Goal: Transaction & Acquisition: Download file/media

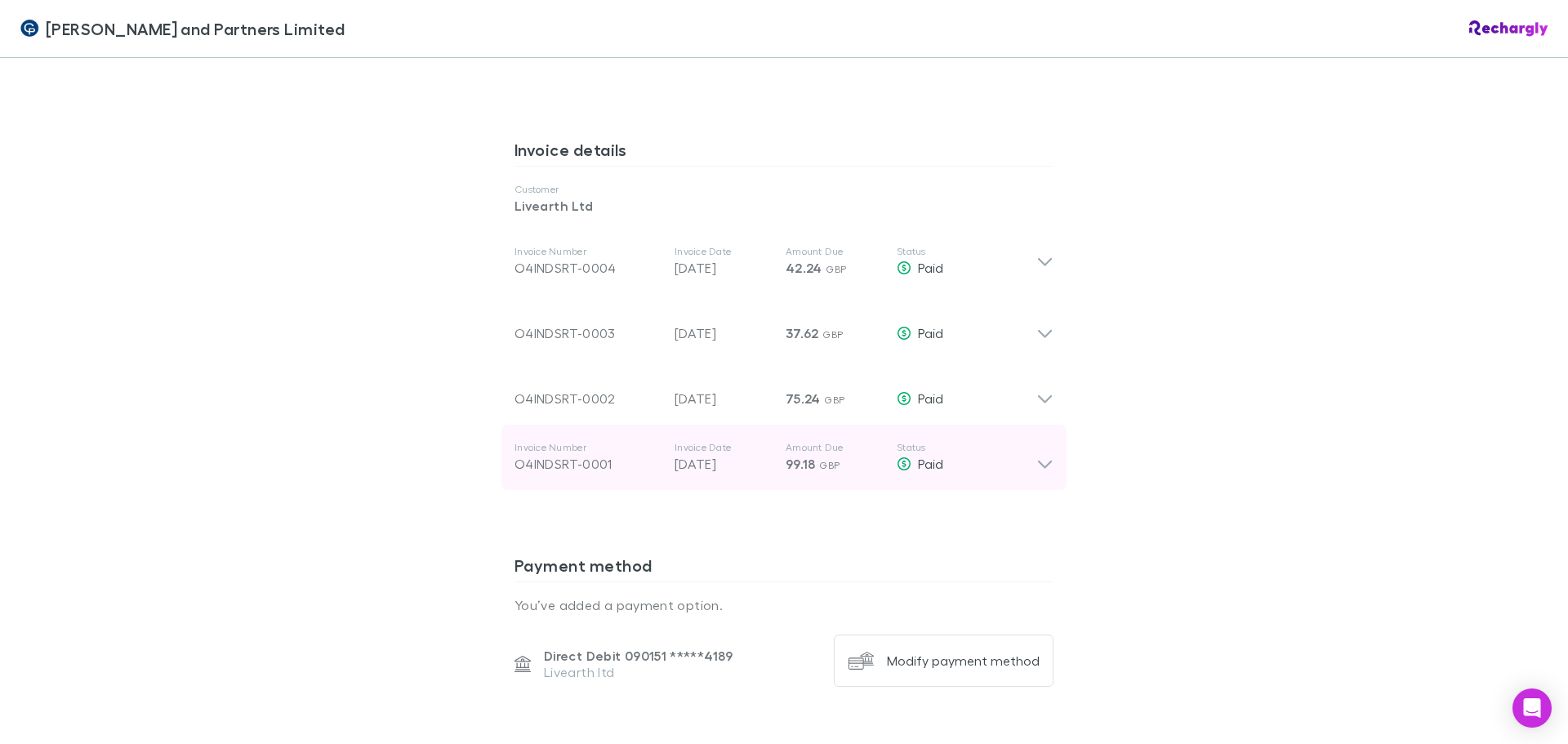
scroll to position [817, 0]
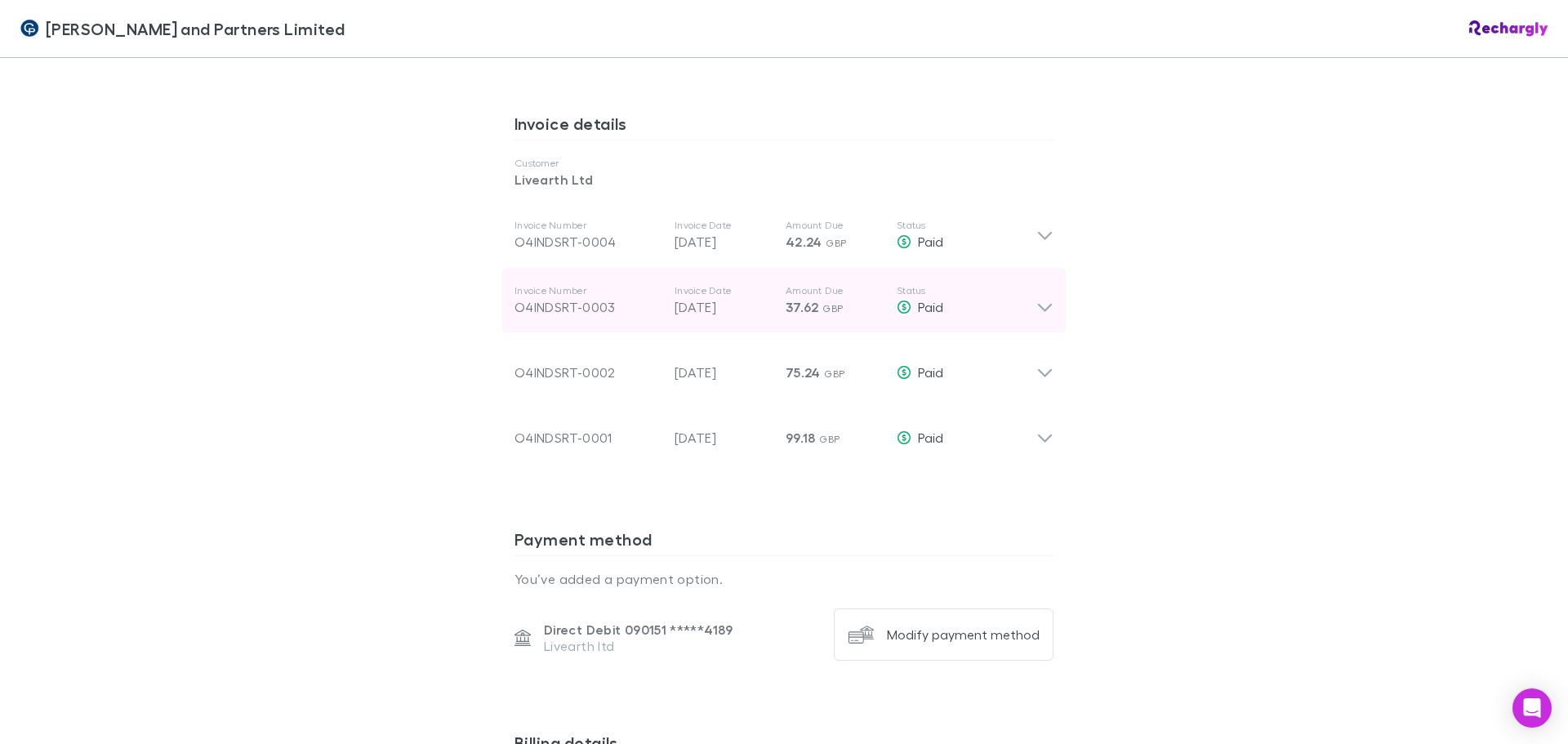
click at [1047, 311] on icon at bounding box center [1045, 300] width 17 height 33
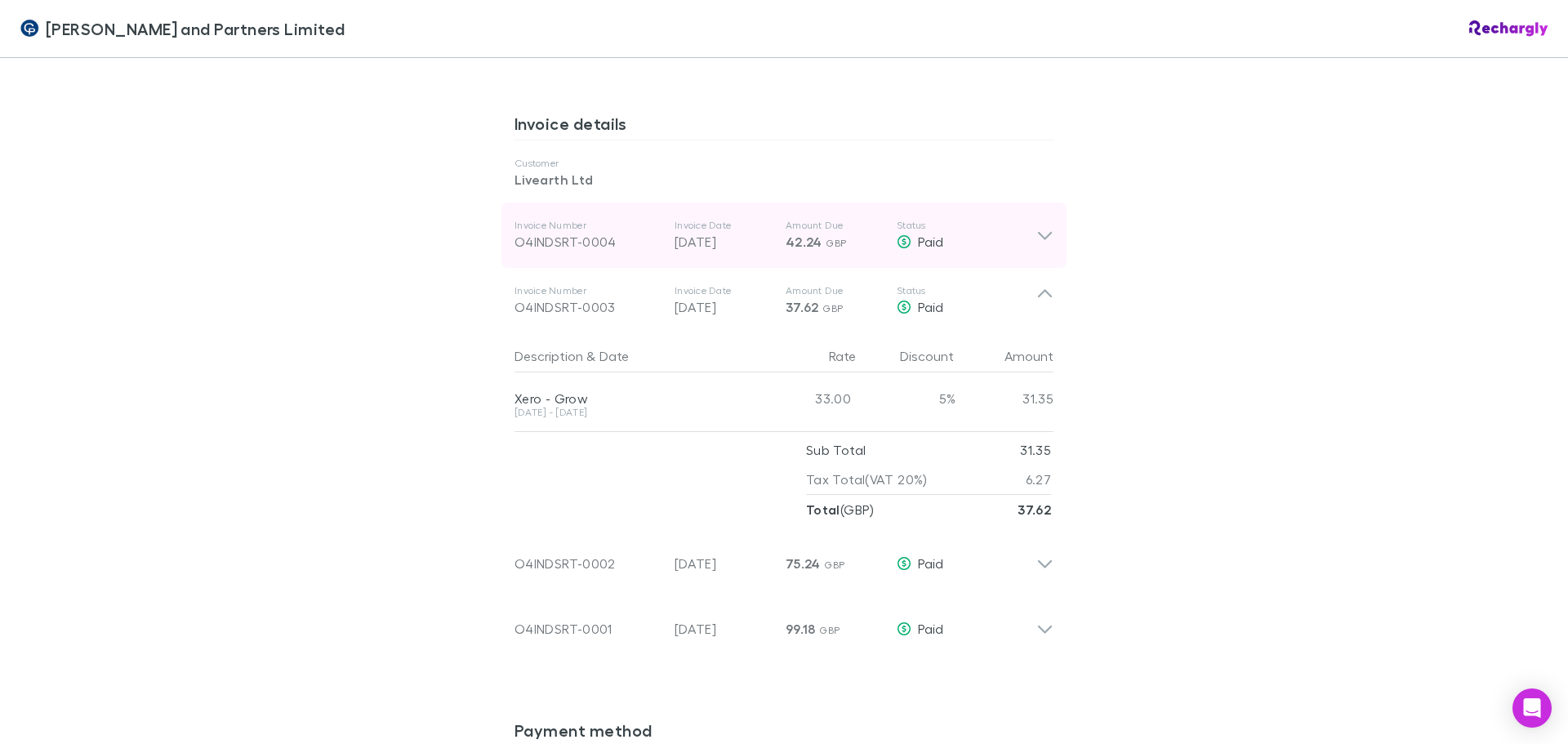
click at [1036, 245] on icon at bounding box center [1045, 235] width 17 height 20
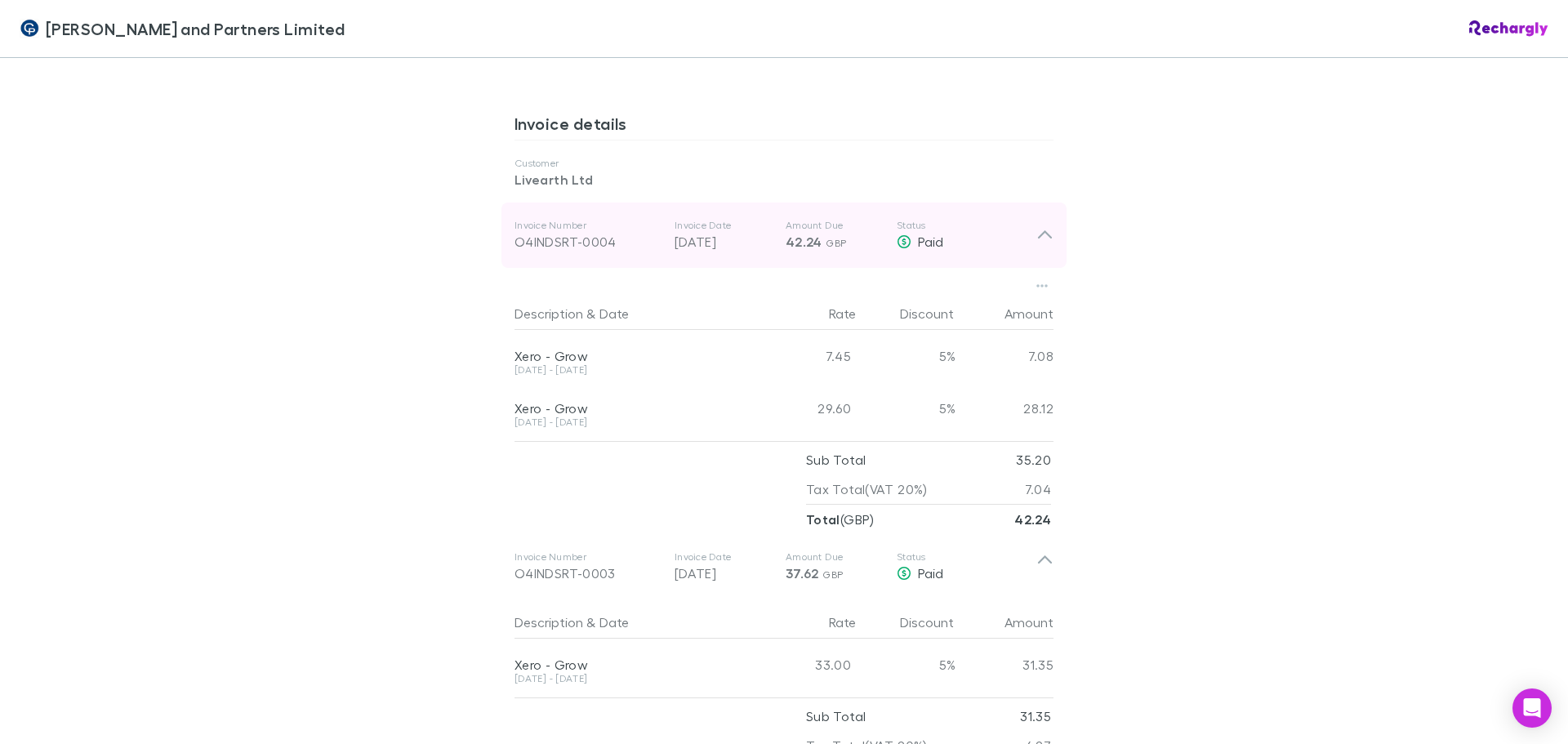
click at [1045, 235] on icon at bounding box center [1045, 235] width 17 height 20
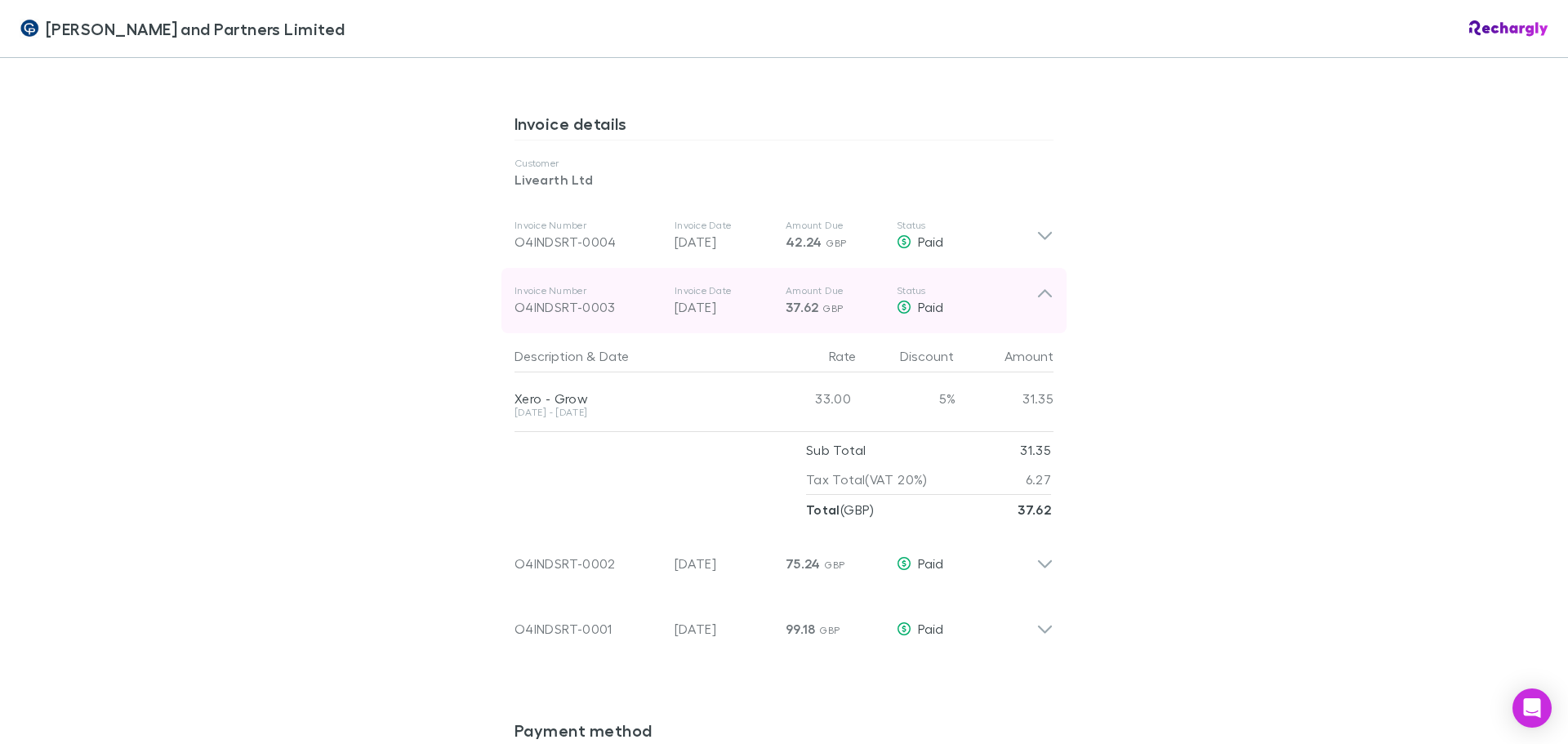
click at [1039, 299] on icon at bounding box center [1045, 300] width 17 height 33
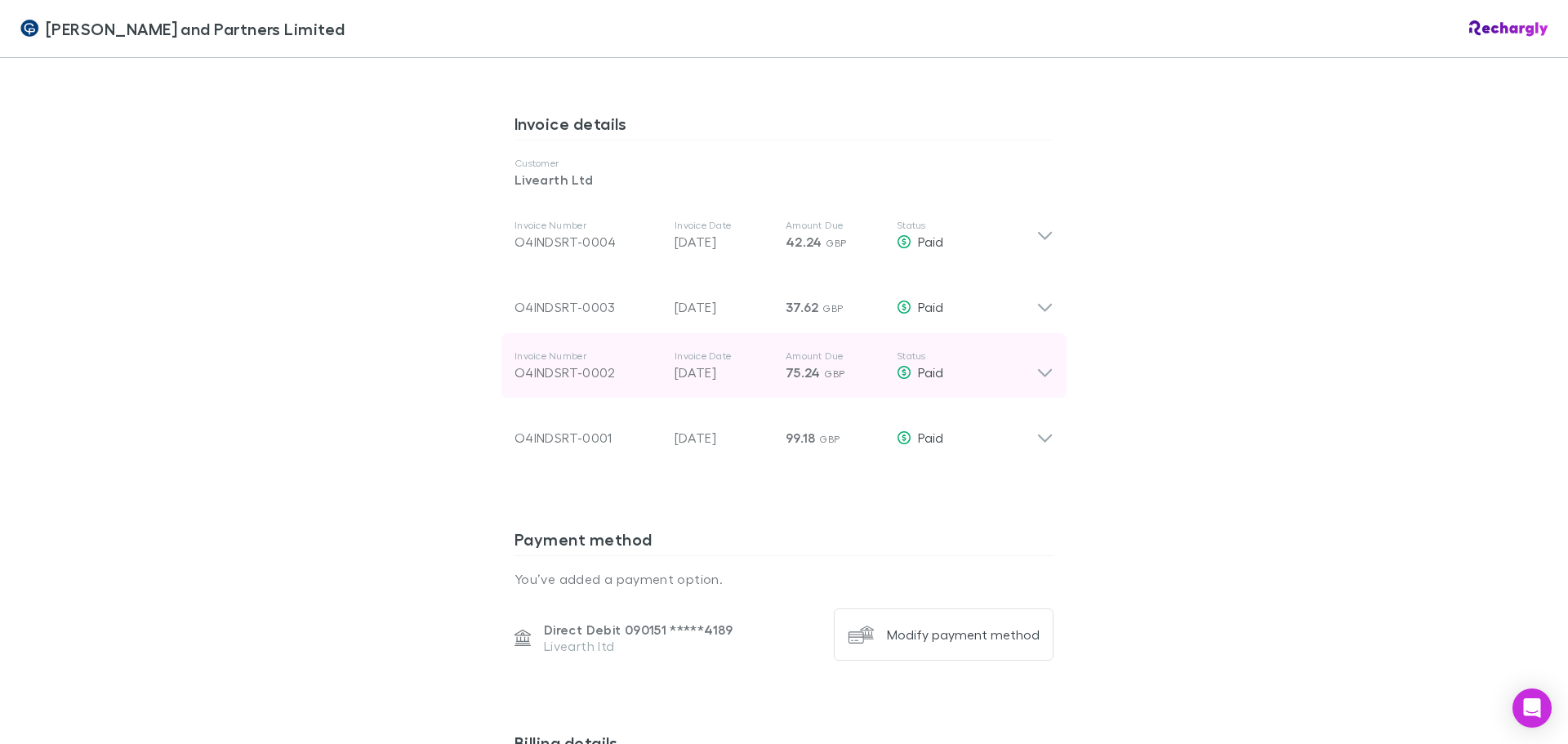
click at [1036, 372] on icon at bounding box center [1045, 365] width 17 height 33
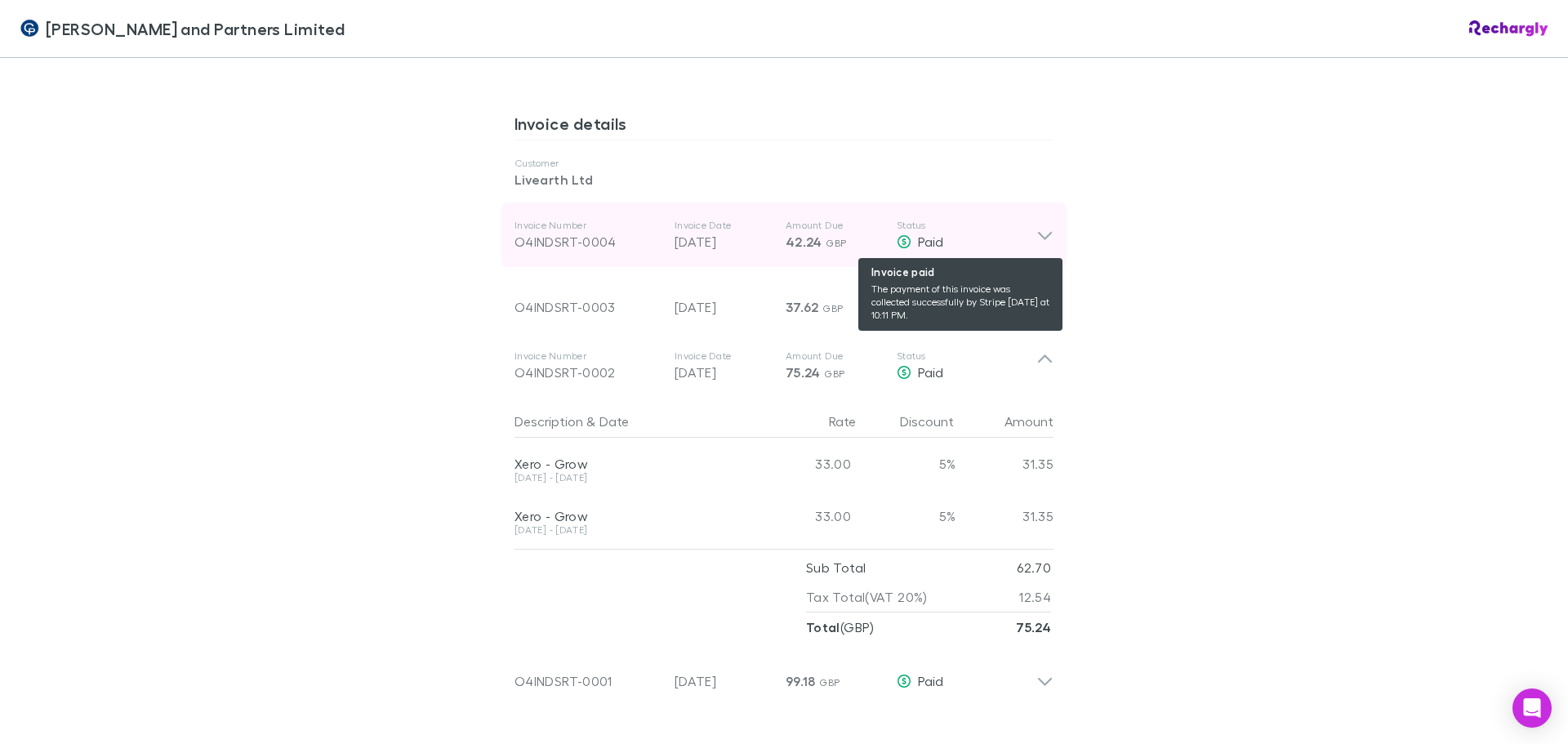
click at [918, 241] on span "Paid" at bounding box center [930, 241] width 25 height 15
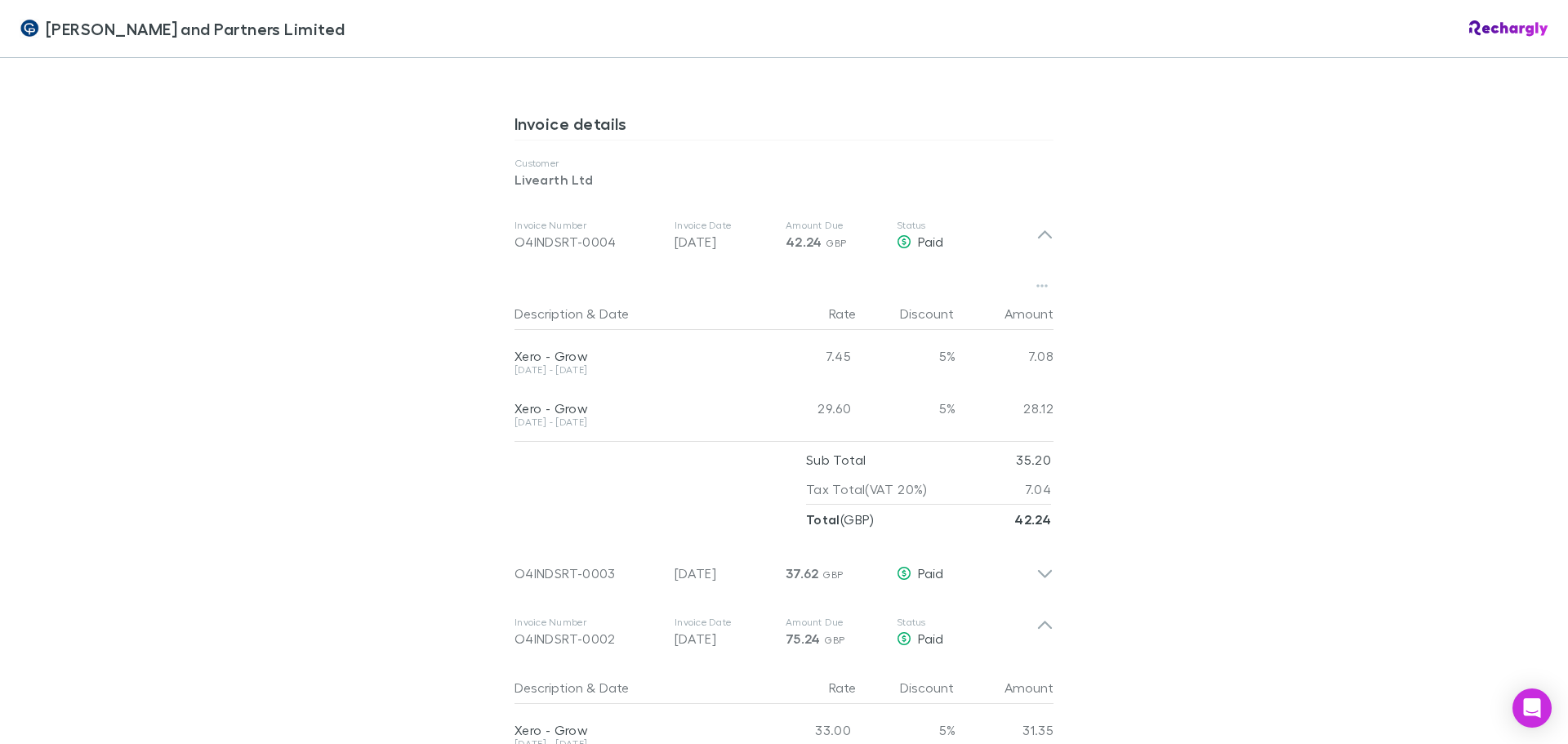
click at [1087, 514] on div "[PERSON_NAME] and Partners Limited [PERSON_NAME] and Partners Limited Software …" at bounding box center [784, 372] width 1568 height 744
click at [1042, 287] on button "button" at bounding box center [1042, 285] width 23 height 23
click at [1143, 404] on div at bounding box center [784, 372] width 1568 height 744
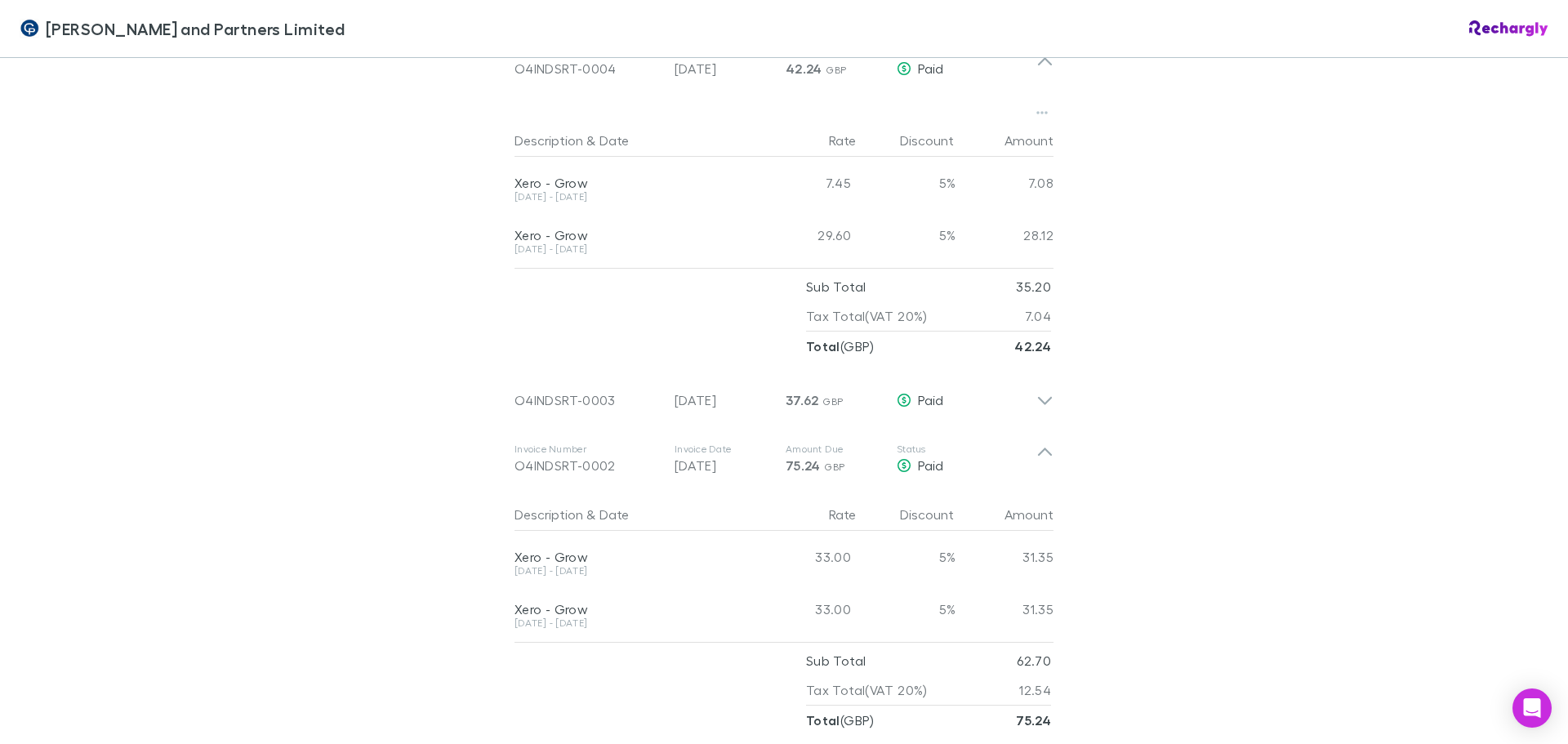
scroll to position [1225, 0]
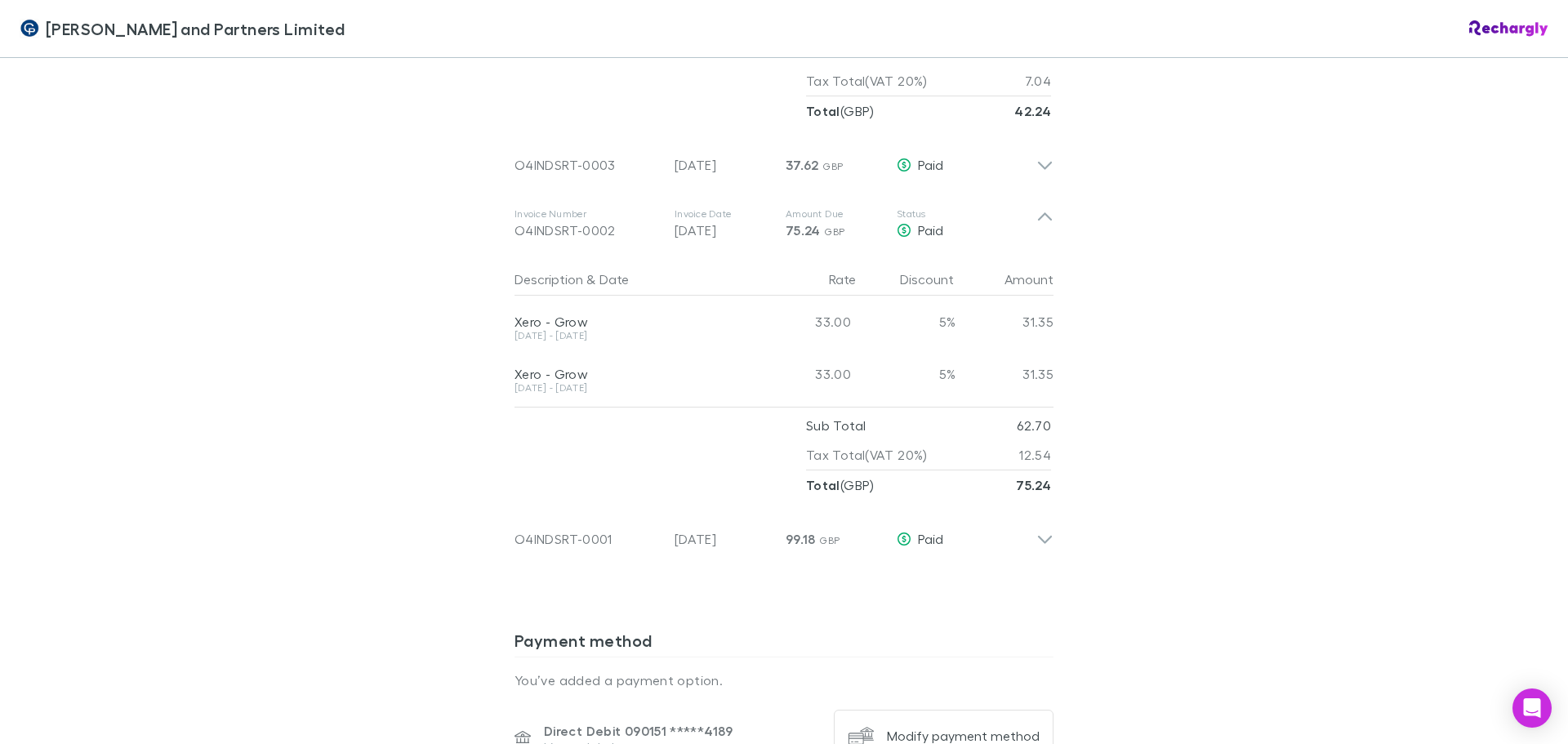
click at [1117, 336] on div "[PERSON_NAME] and Partners Limited [PERSON_NAME] and Partners Limited Software …" at bounding box center [784, 372] width 1568 height 744
click at [1187, 326] on div "[PERSON_NAME] and Partners Limited [PERSON_NAME] and Partners Limited Software …" at bounding box center [784, 372] width 1568 height 744
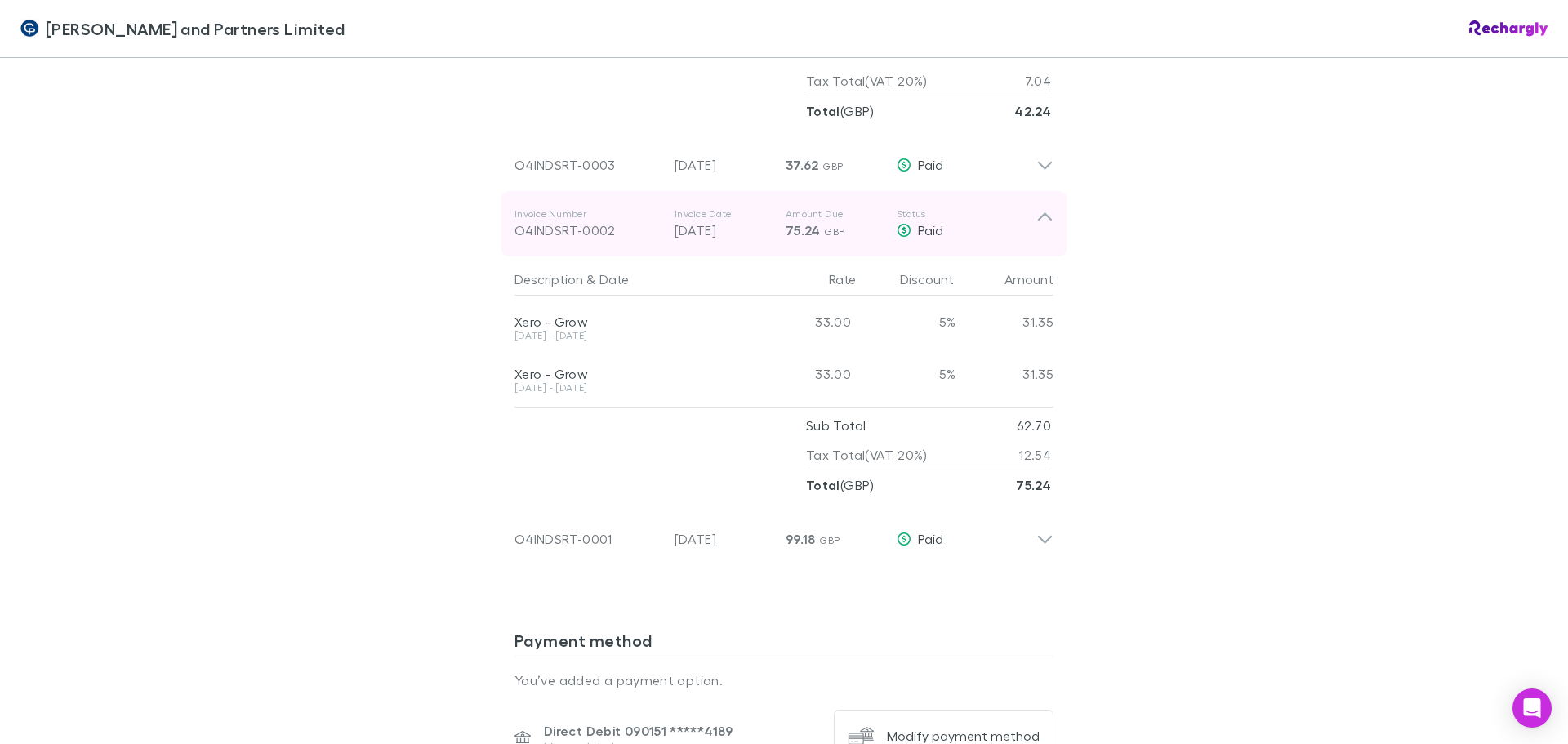
click at [1036, 218] on icon at bounding box center [1045, 223] width 17 height 33
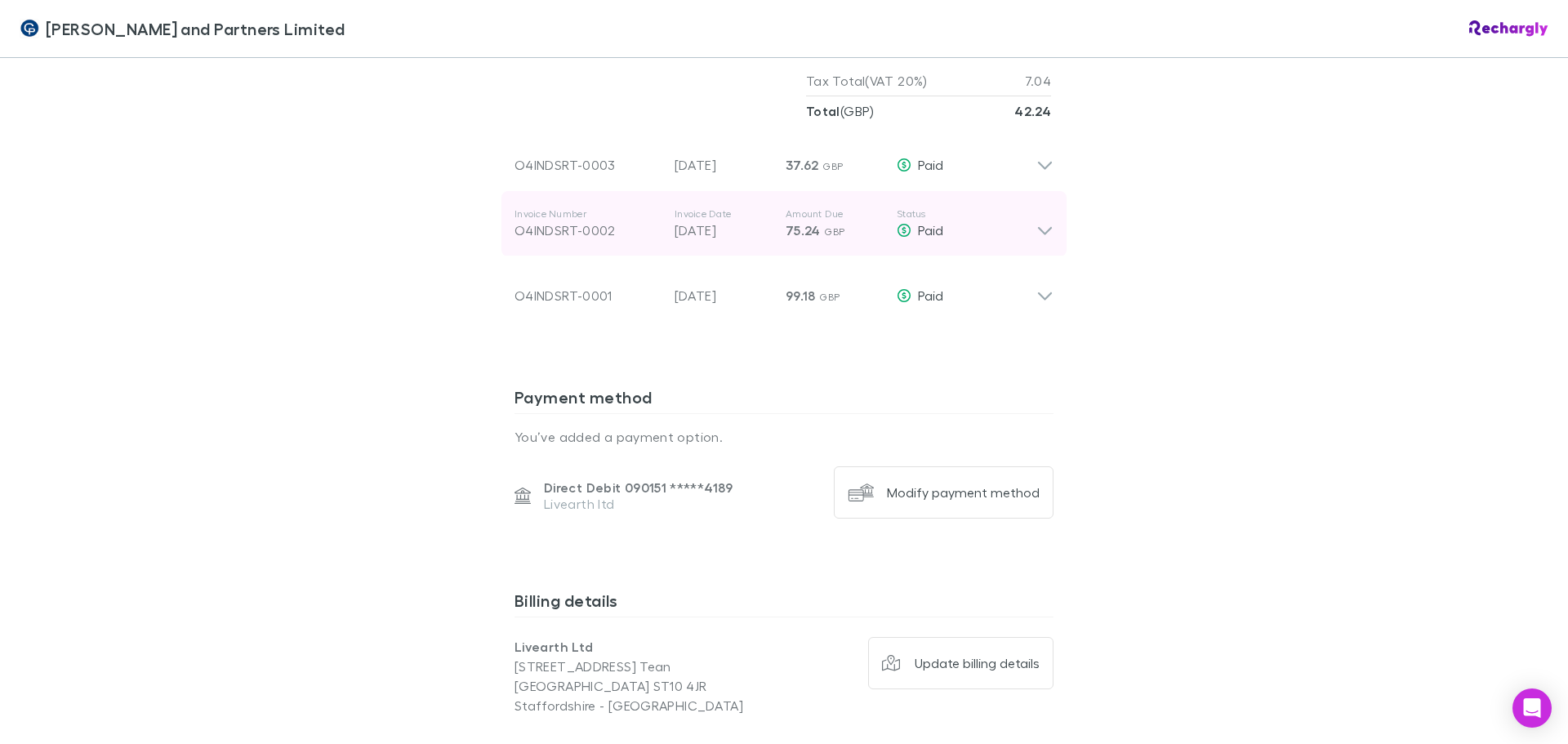
click at [1036, 229] on icon at bounding box center [1045, 223] width 17 height 33
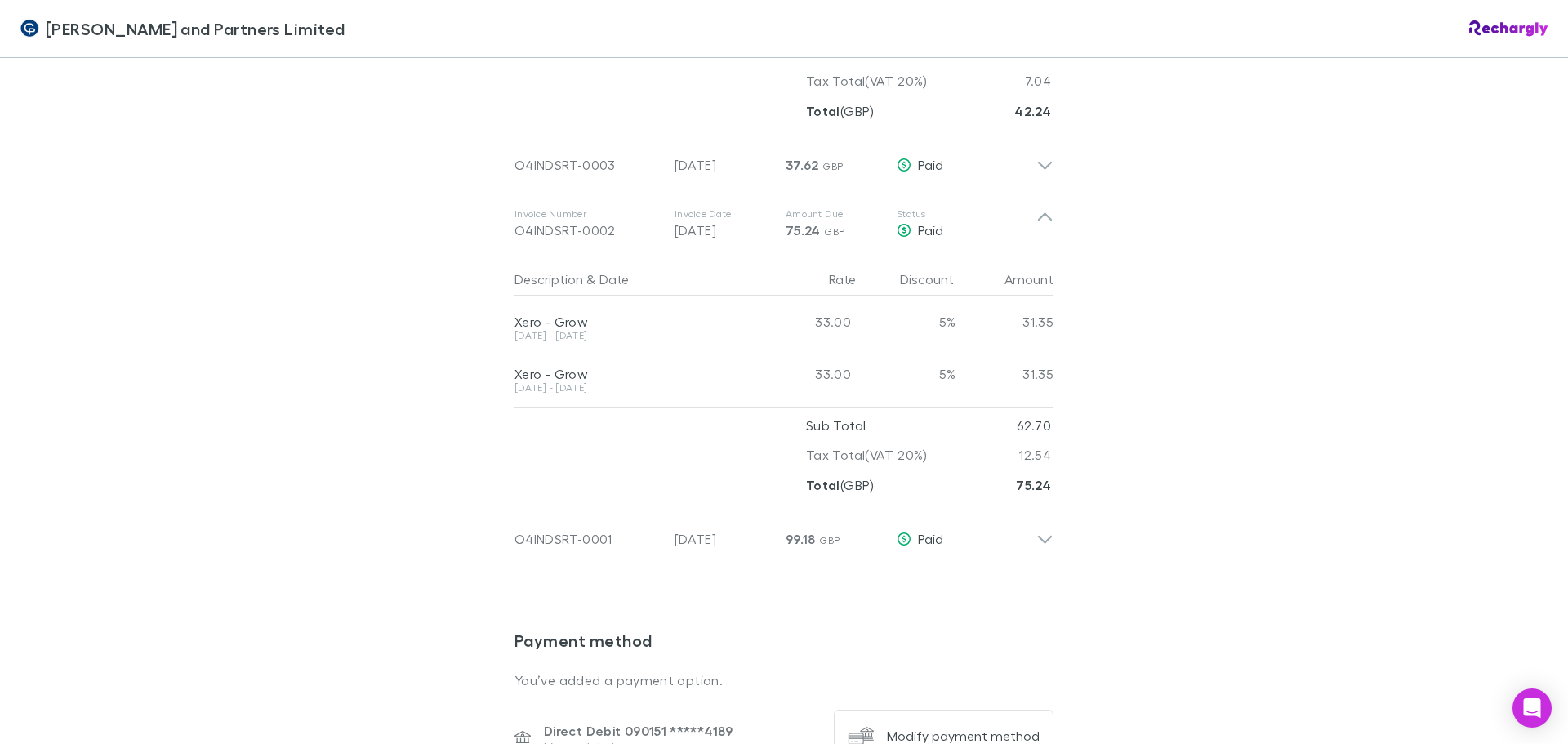
click at [971, 262] on div "Description & Date Rate Discount Amount Xero - Grow [DATE] - [DATE] 33.00 5% 31…" at bounding box center [784, 378] width 565 height 244
click at [1109, 336] on div "[PERSON_NAME] and Partners Limited [PERSON_NAME] and Partners Limited Software …" at bounding box center [784, 372] width 1568 height 744
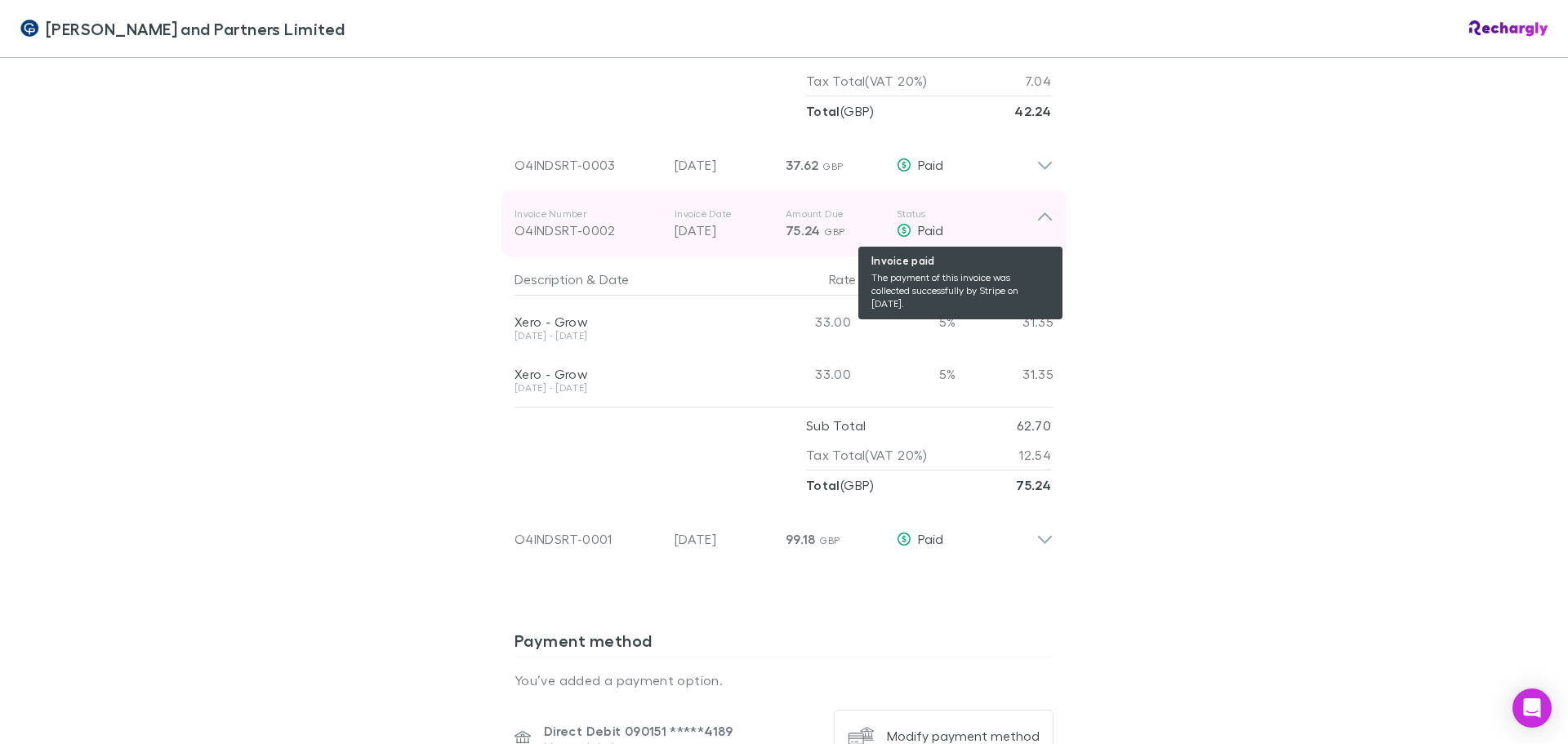
click at [954, 237] on div "Paid" at bounding box center [966, 230] width 139 height 20
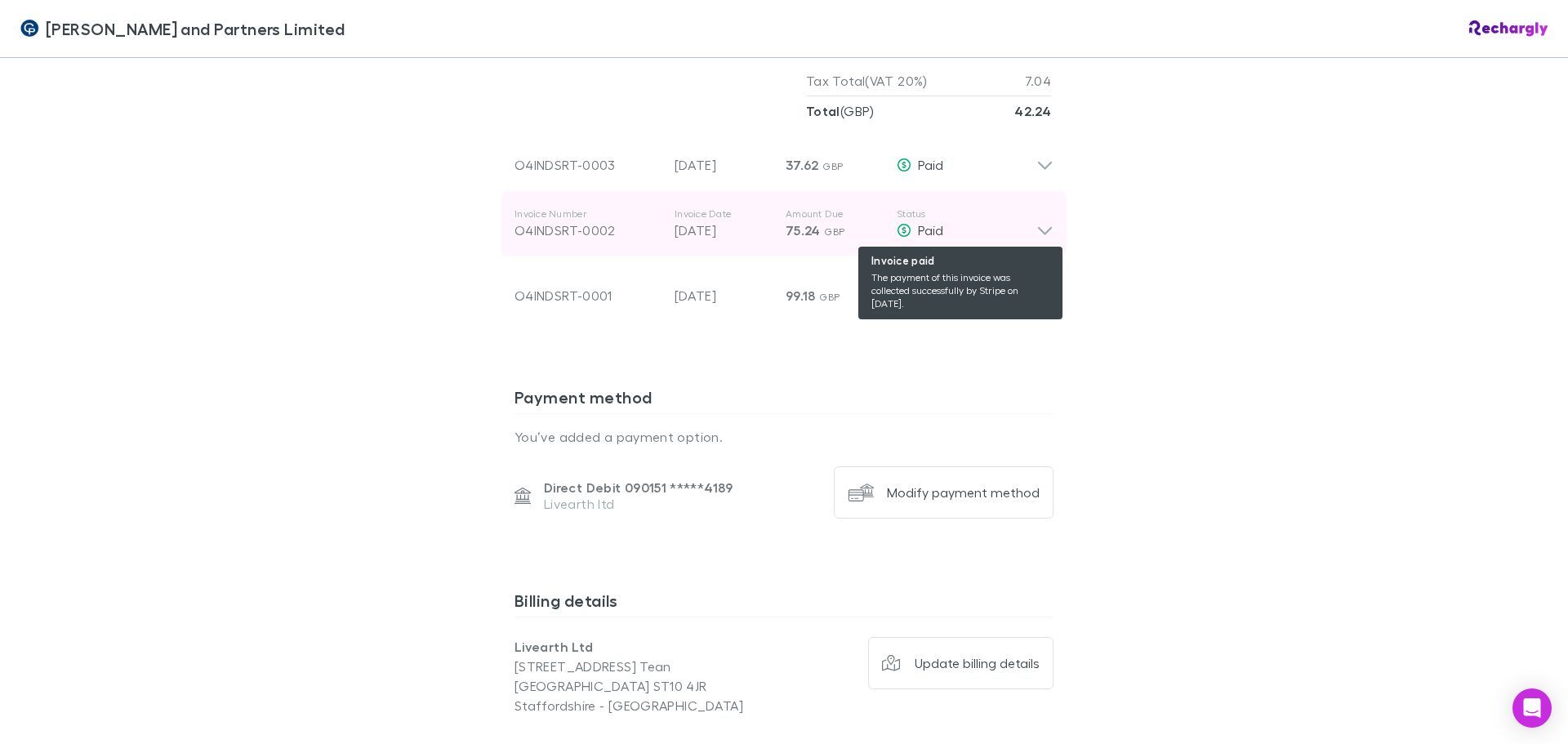
click at [952, 227] on div "Paid" at bounding box center [966, 230] width 139 height 20
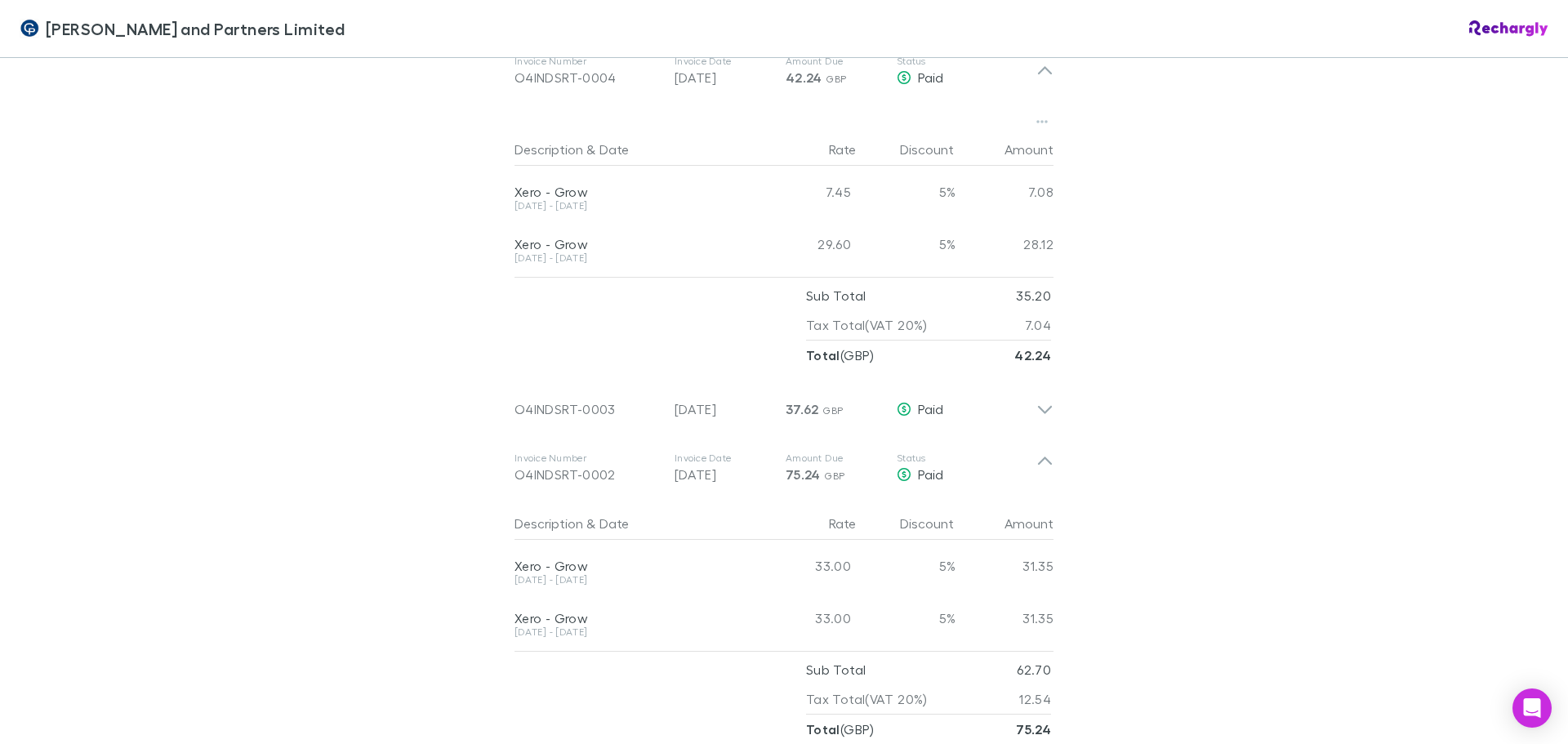
scroll to position [817, 0]
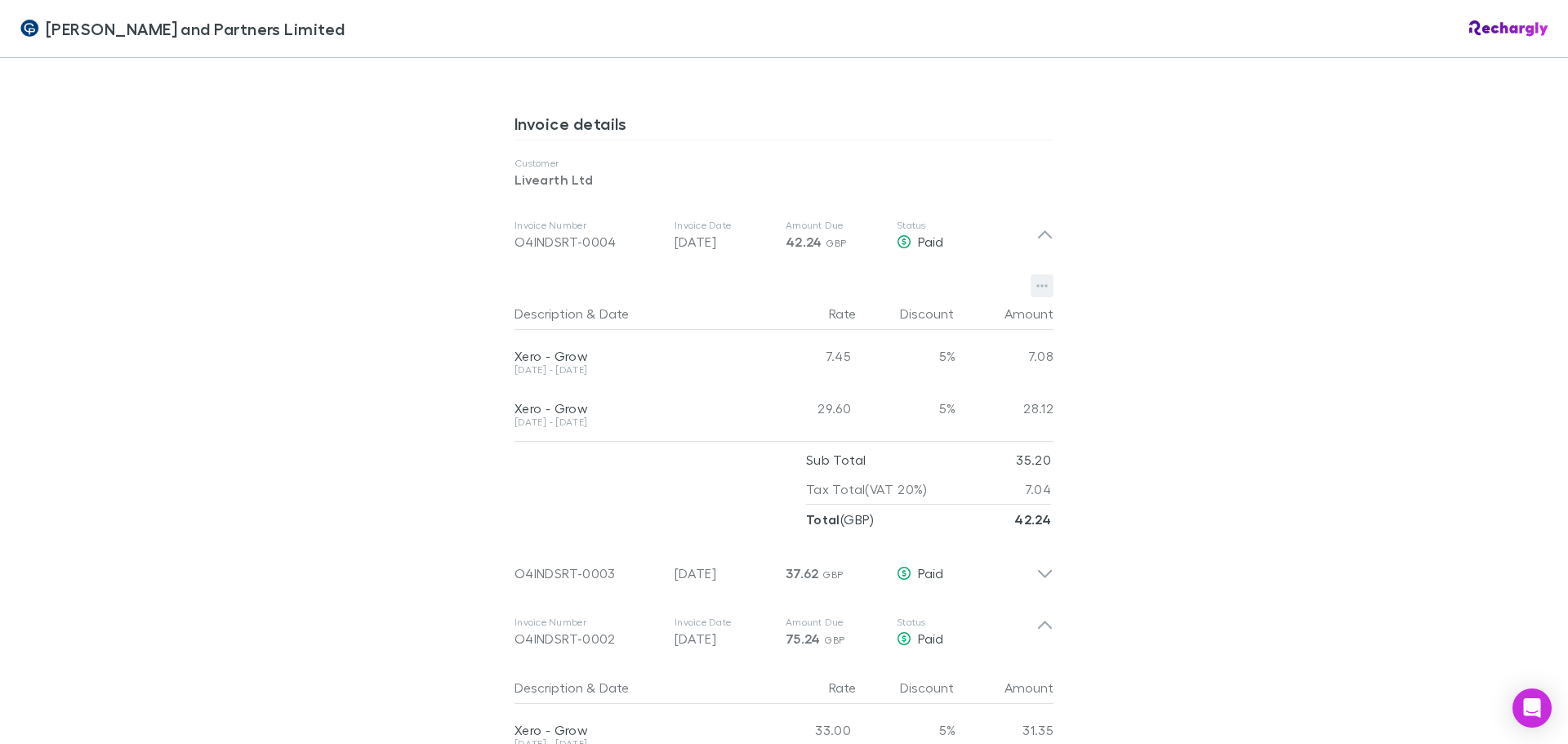
click at [1036, 289] on icon "button" at bounding box center [1042, 286] width 11 height 13
click at [928, 311] on p "Download PDF" at bounding box center [935, 318] width 199 height 20
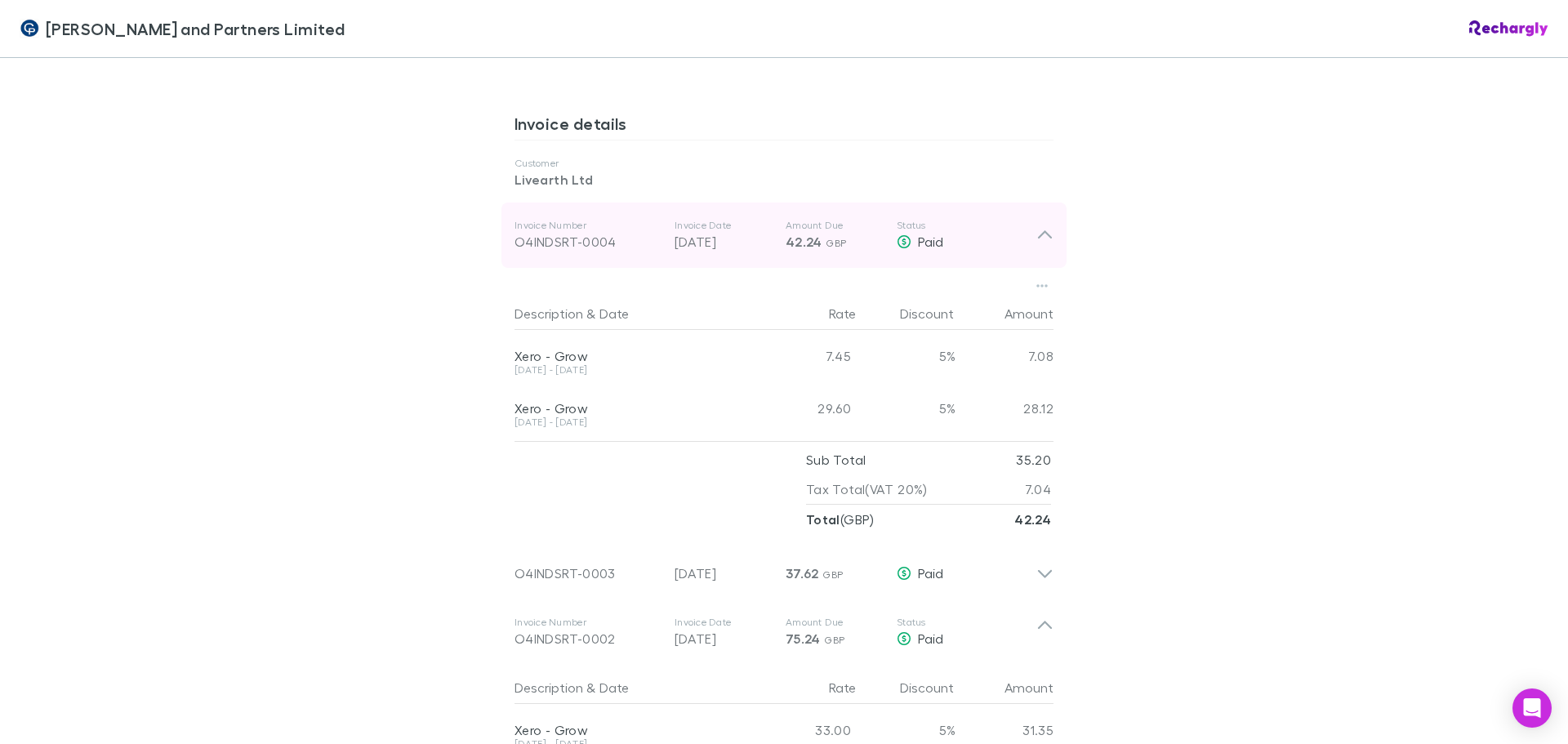
click at [1038, 235] on icon at bounding box center [1045, 235] width 14 height 8
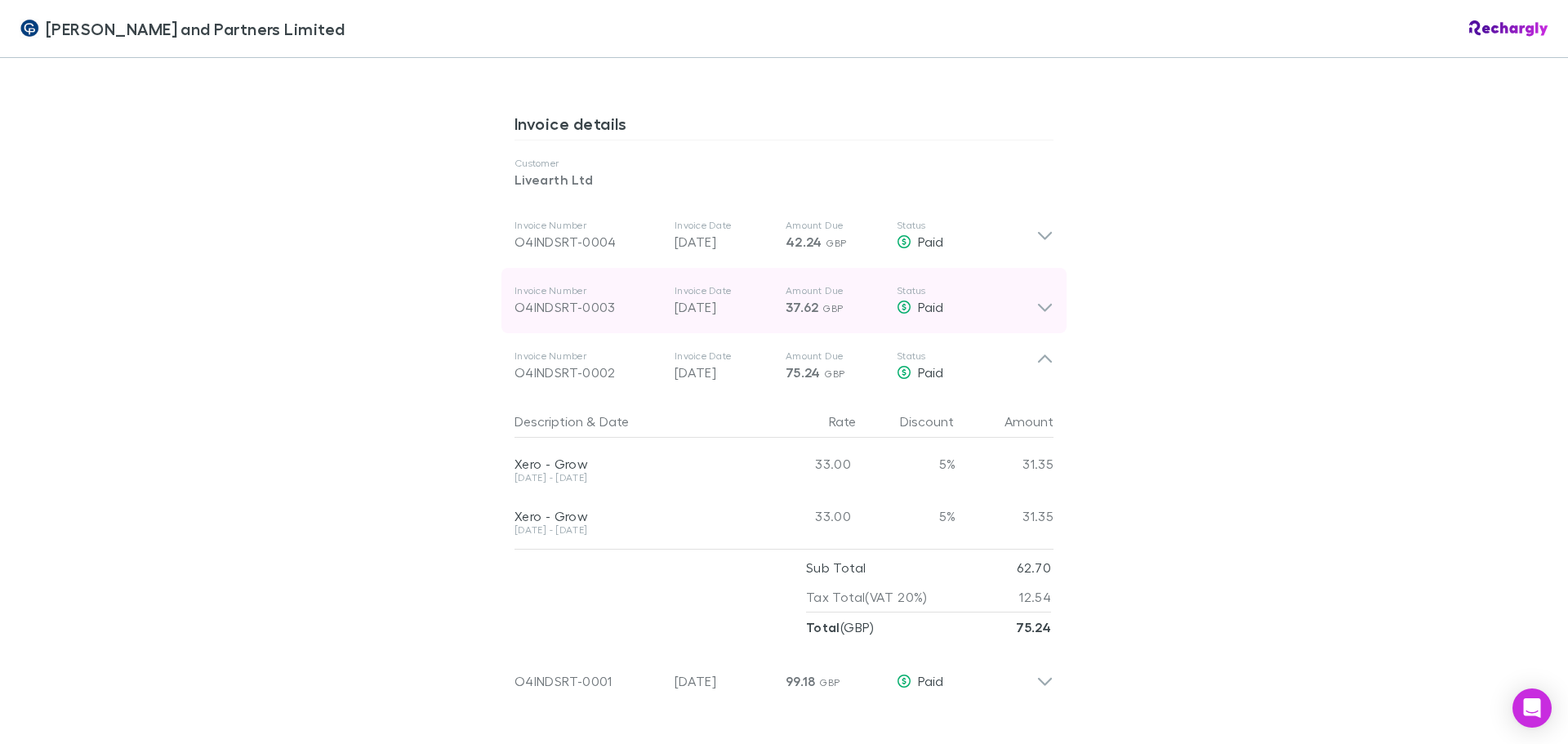
click at [1042, 309] on icon at bounding box center [1045, 308] width 14 height 8
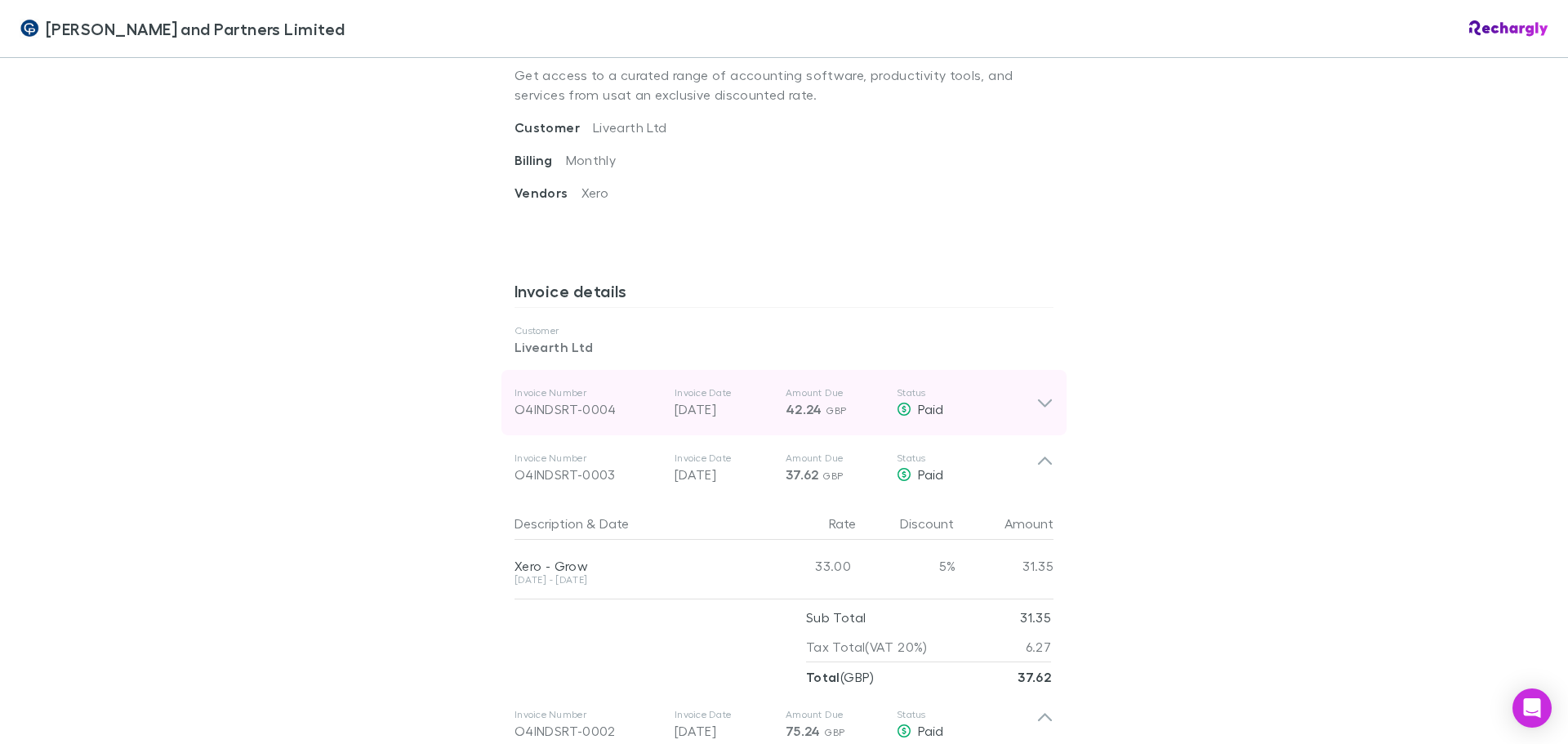
scroll to position [654, 0]
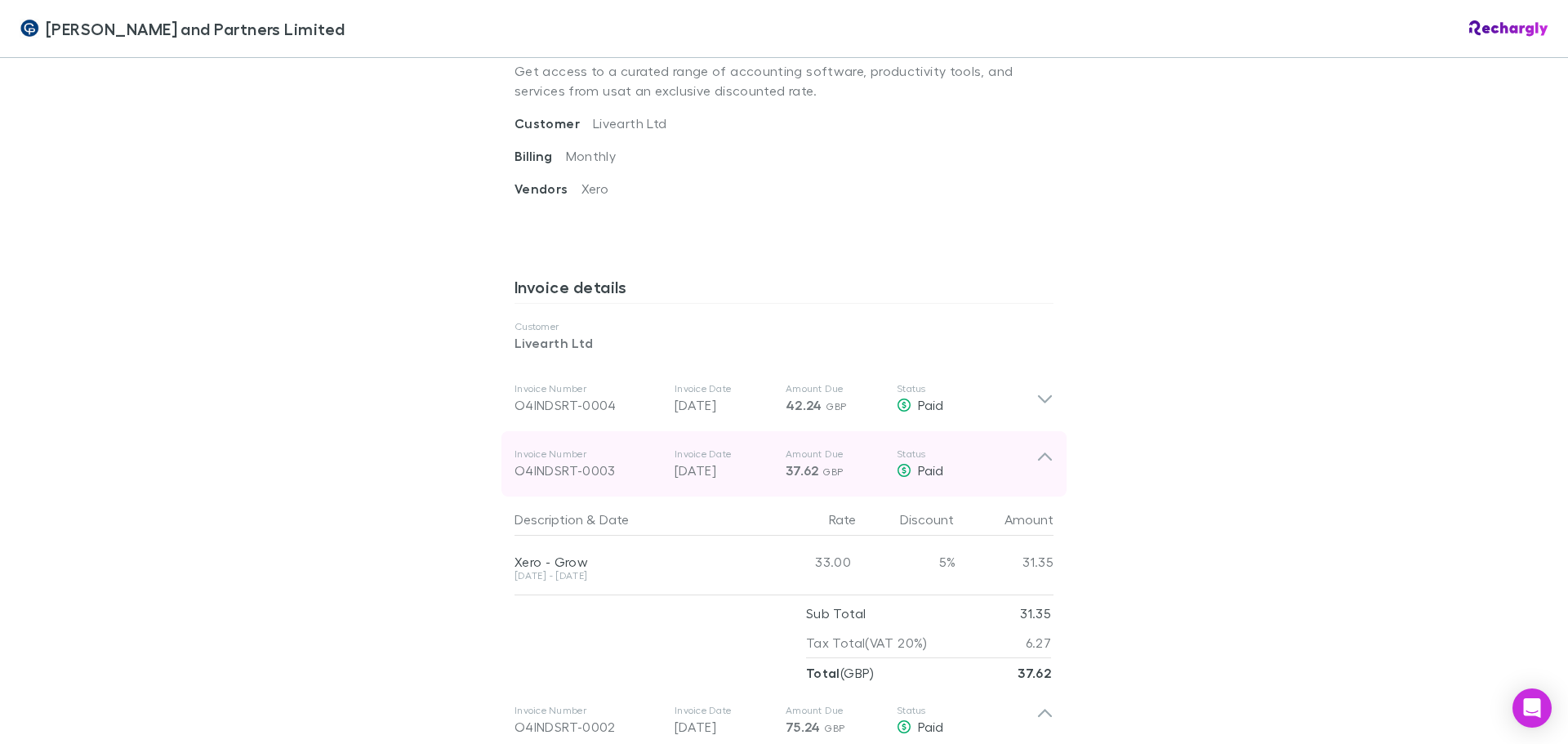
click at [600, 473] on div "O4INDSRT-0003" at bounding box center [588, 470] width 147 height 20
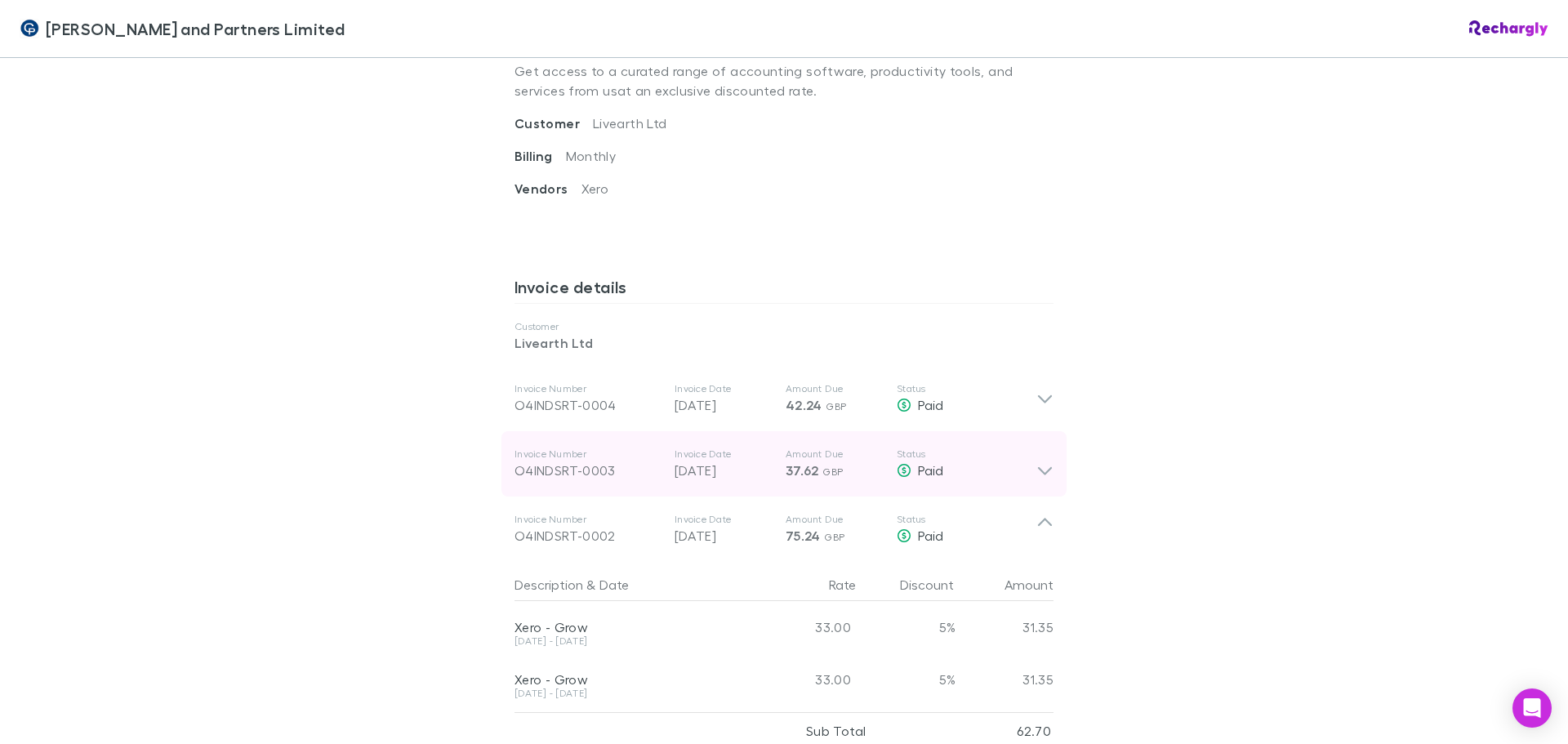
click at [623, 465] on div "O4INDSRT-0003" at bounding box center [588, 470] width 147 height 20
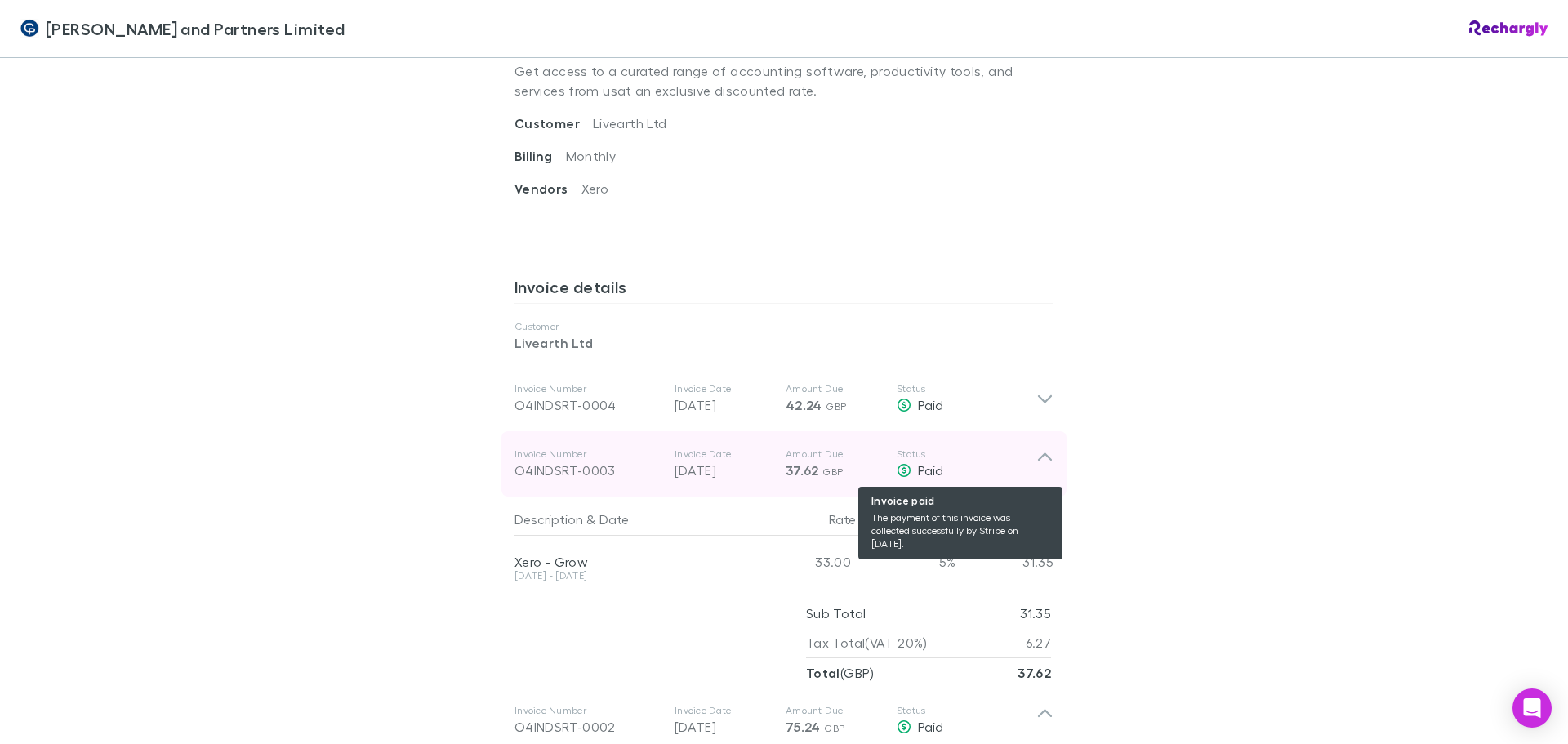
click at [948, 473] on div "Paid" at bounding box center [966, 470] width 139 height 20
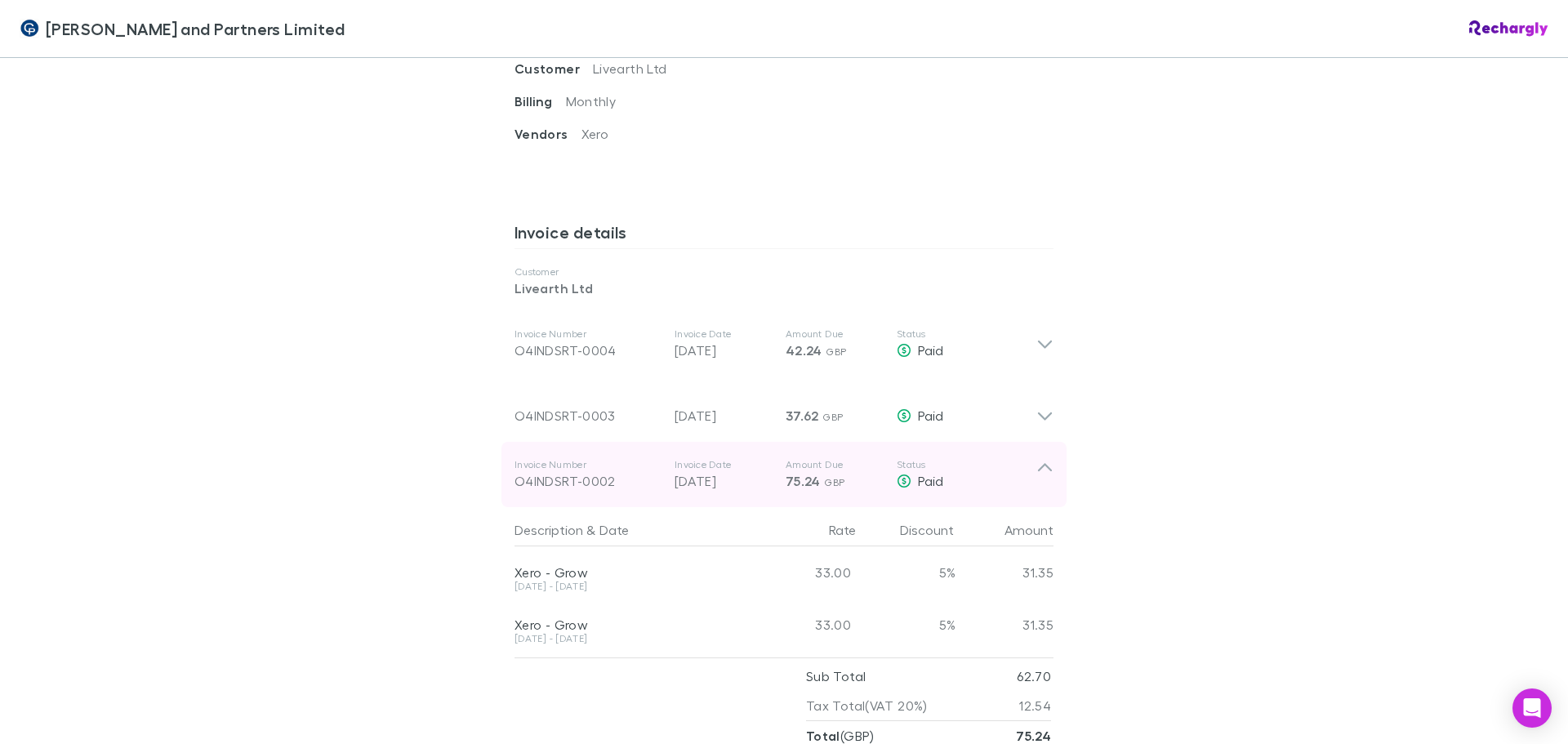
scroll to position [736, 0]
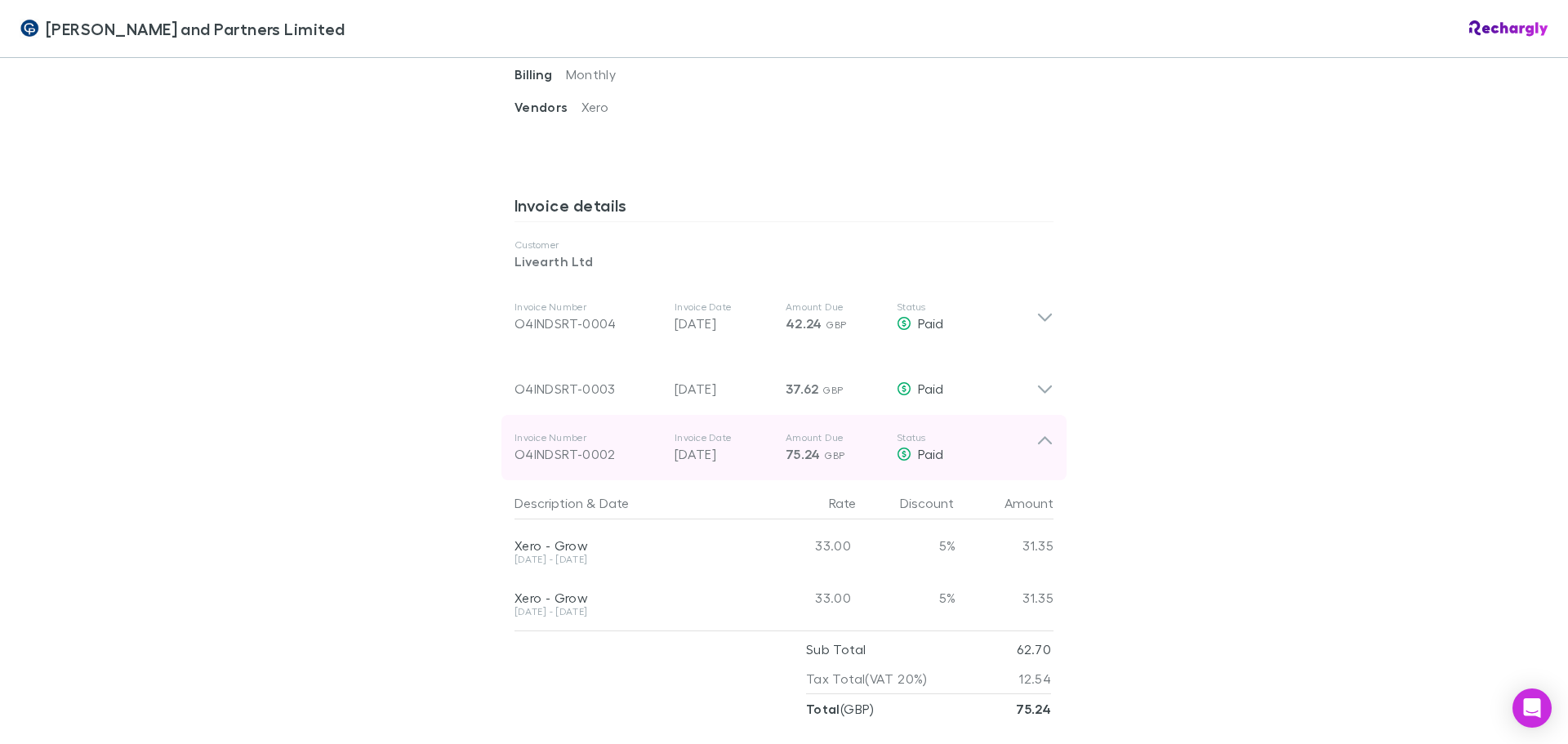
click at [718, 450] on p "[DATE]" at bounding box center [724, 454] width 98 height 20
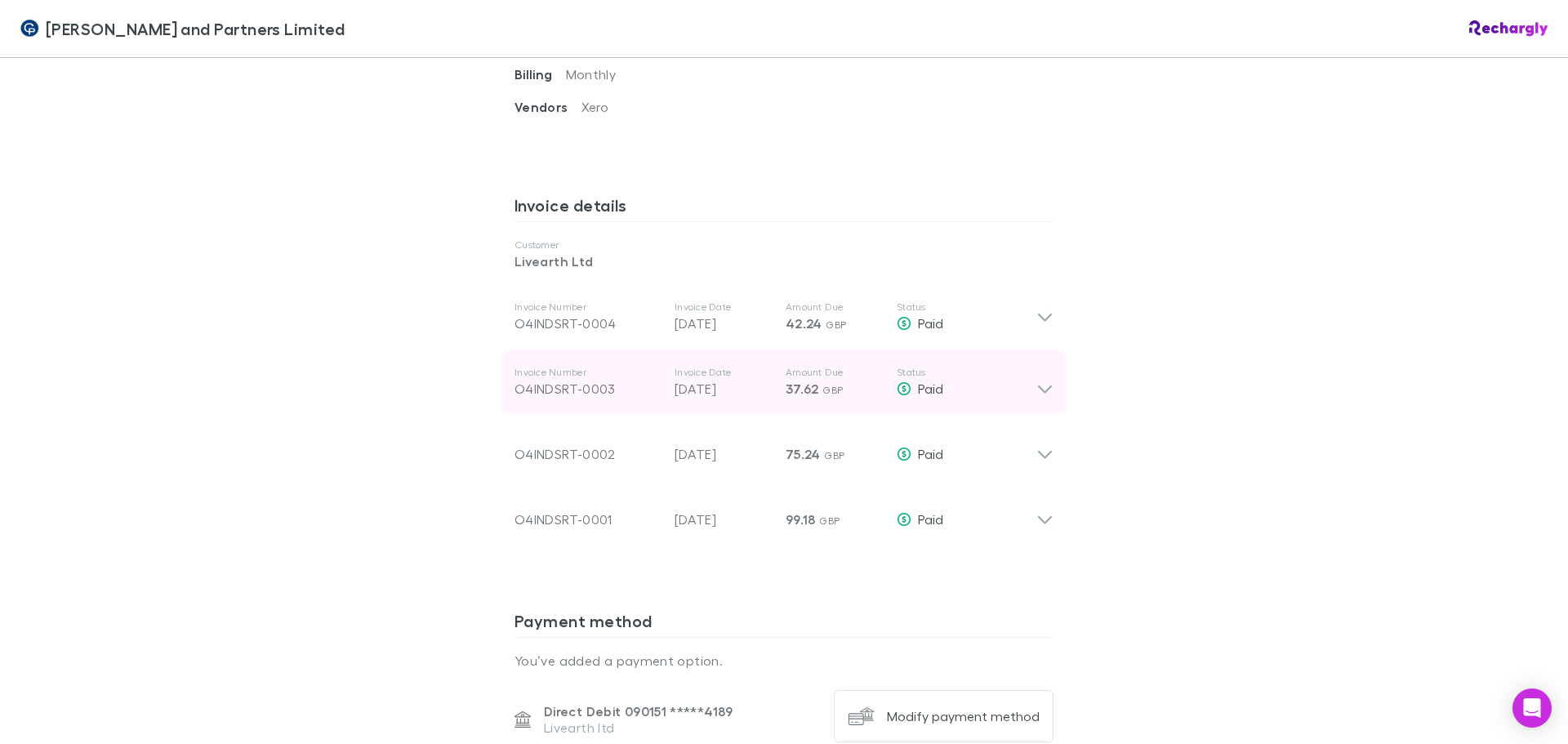
click at [572, 383] on div "O4INDSRT-0003" at bounding box center [588, 389] width 147 height 20
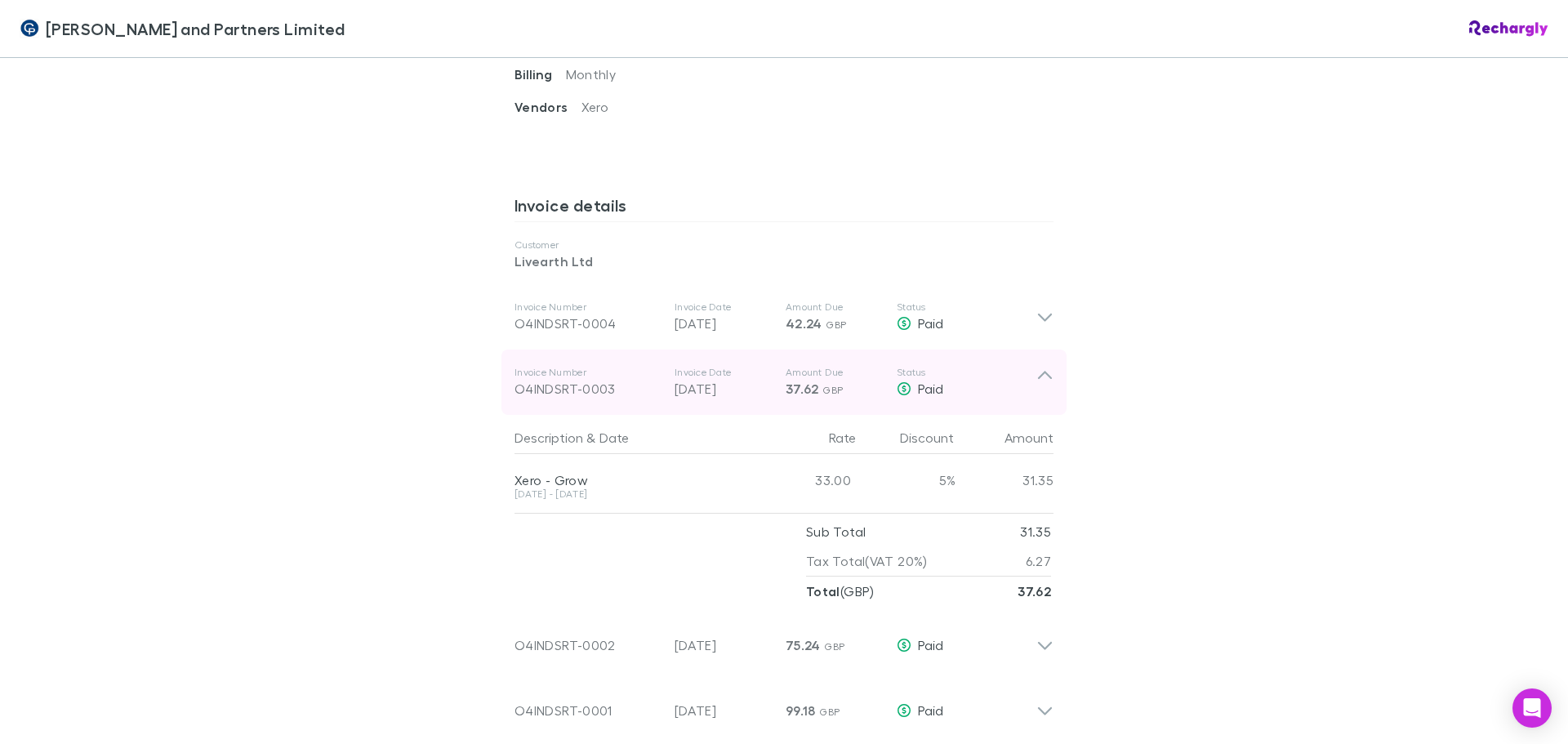
click at [1032, 400] on div "Invoice Number O4INDSRT-0003 Invoice Date [DATE] Amount Due 37.62 GBP Status Pa…" at bounding box center [784, 381] width 565 height 65
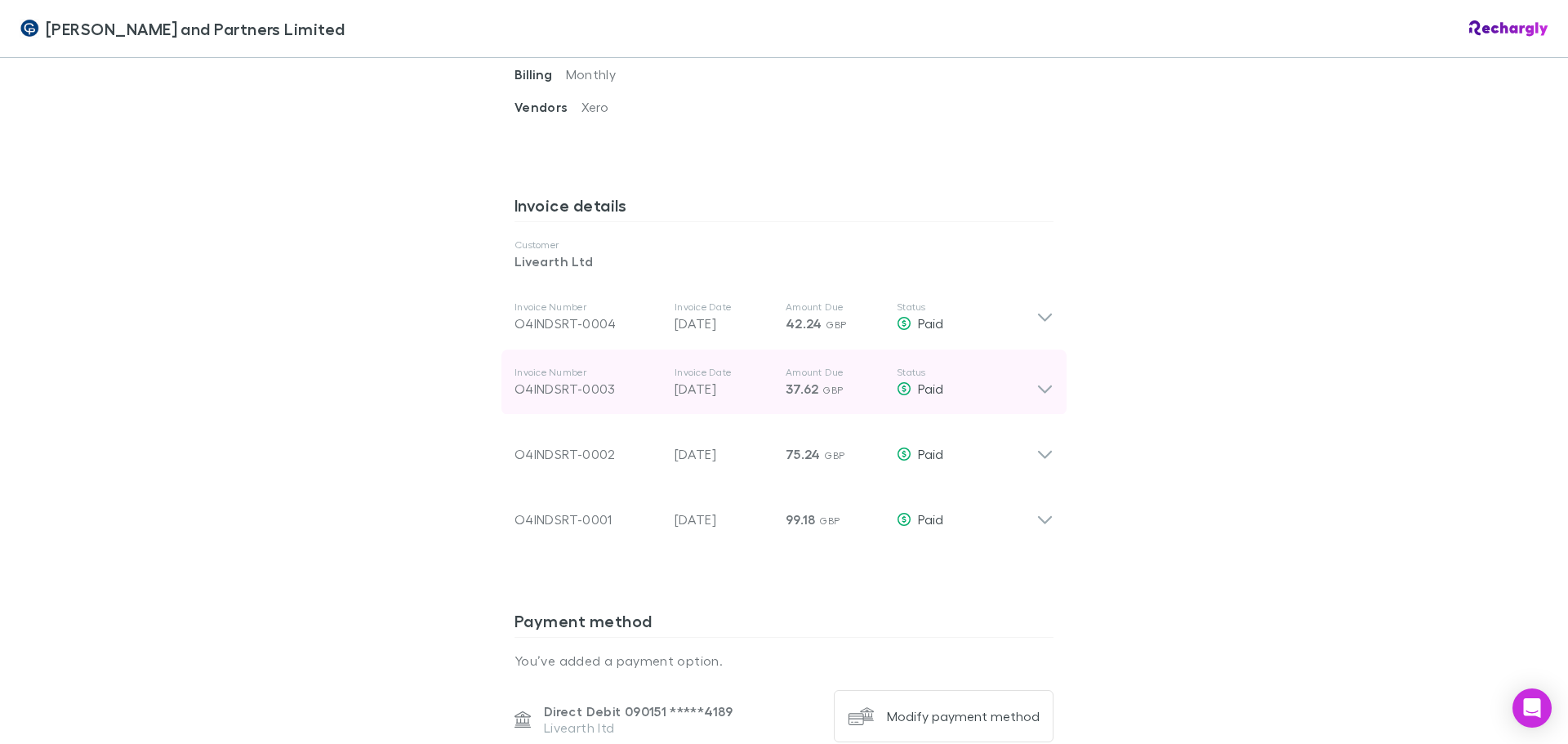
click at [1039, 392] on icon at bounding box center [1045, 389] width 14 height 8
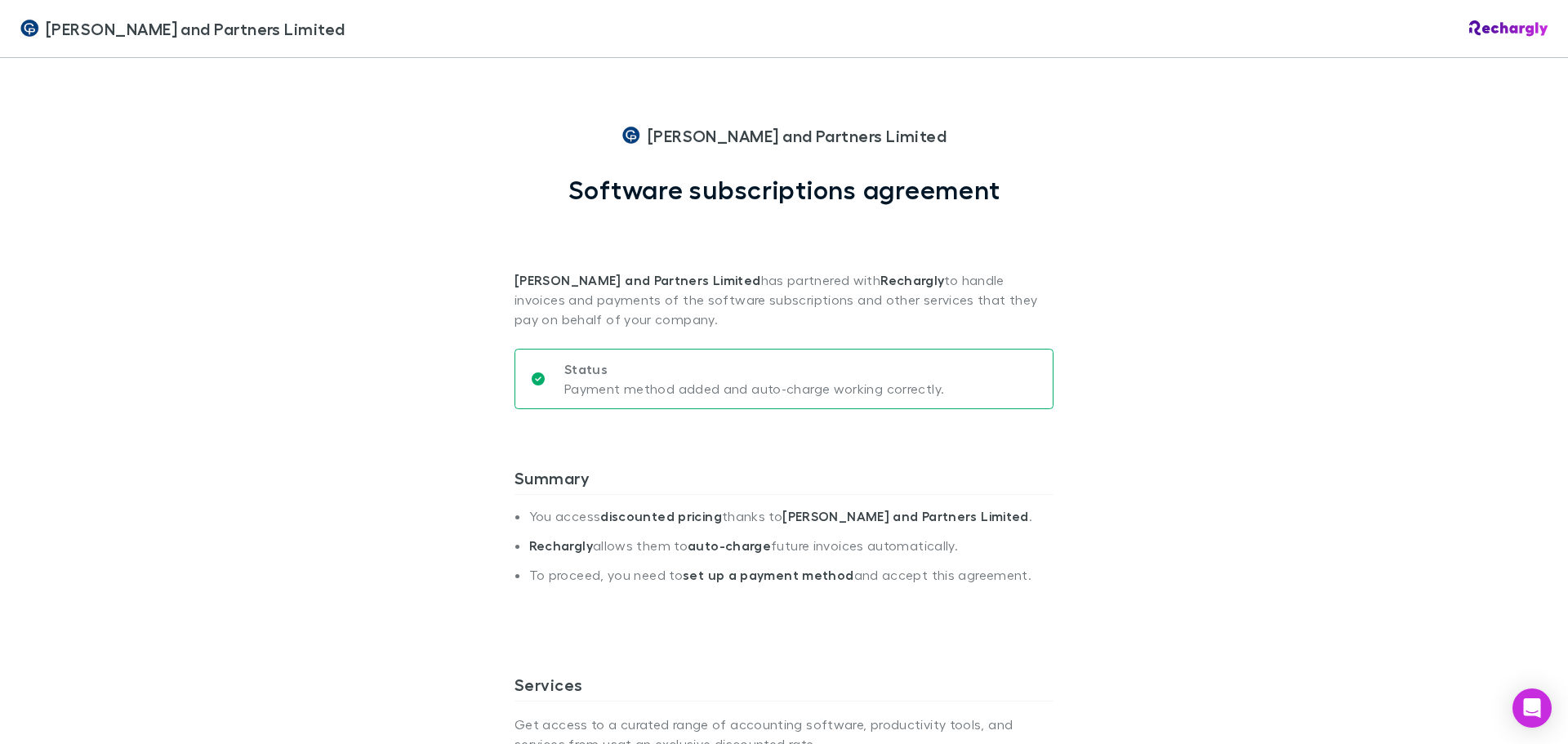
scroll to position [490, 0]
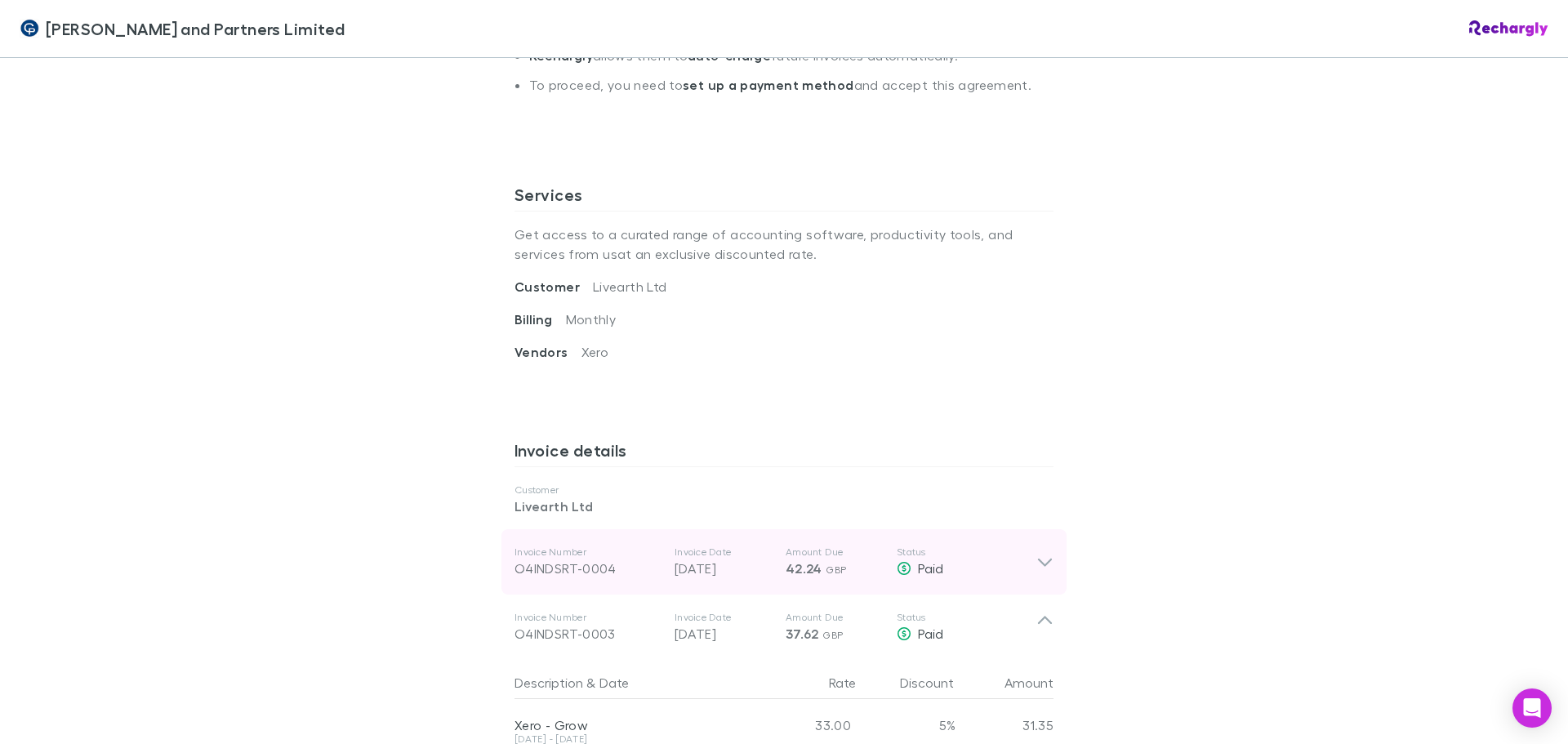
click at [1043, 564] on icon at bounding box center [1045, 561] width 17 height 20
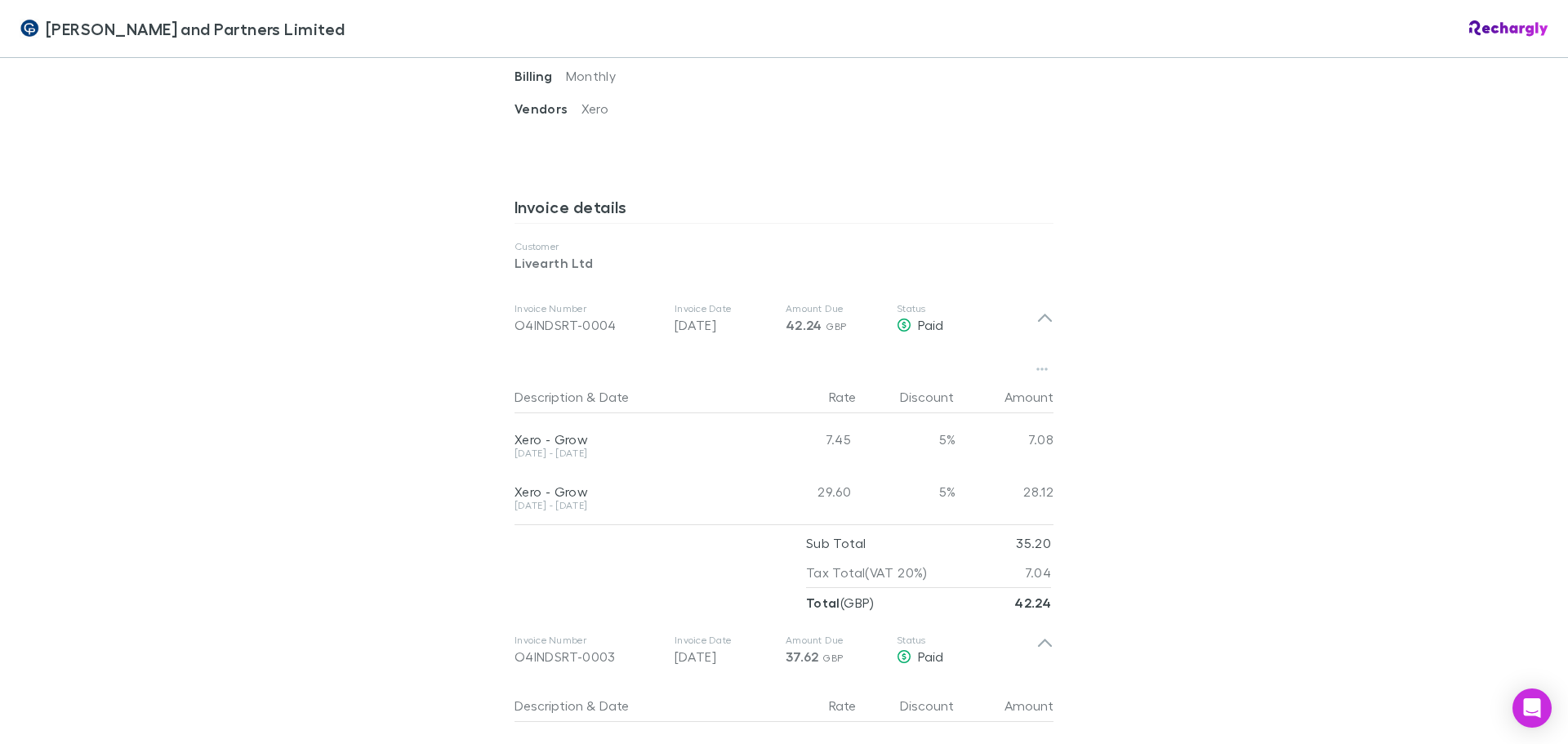
scroll to position [736, 0]
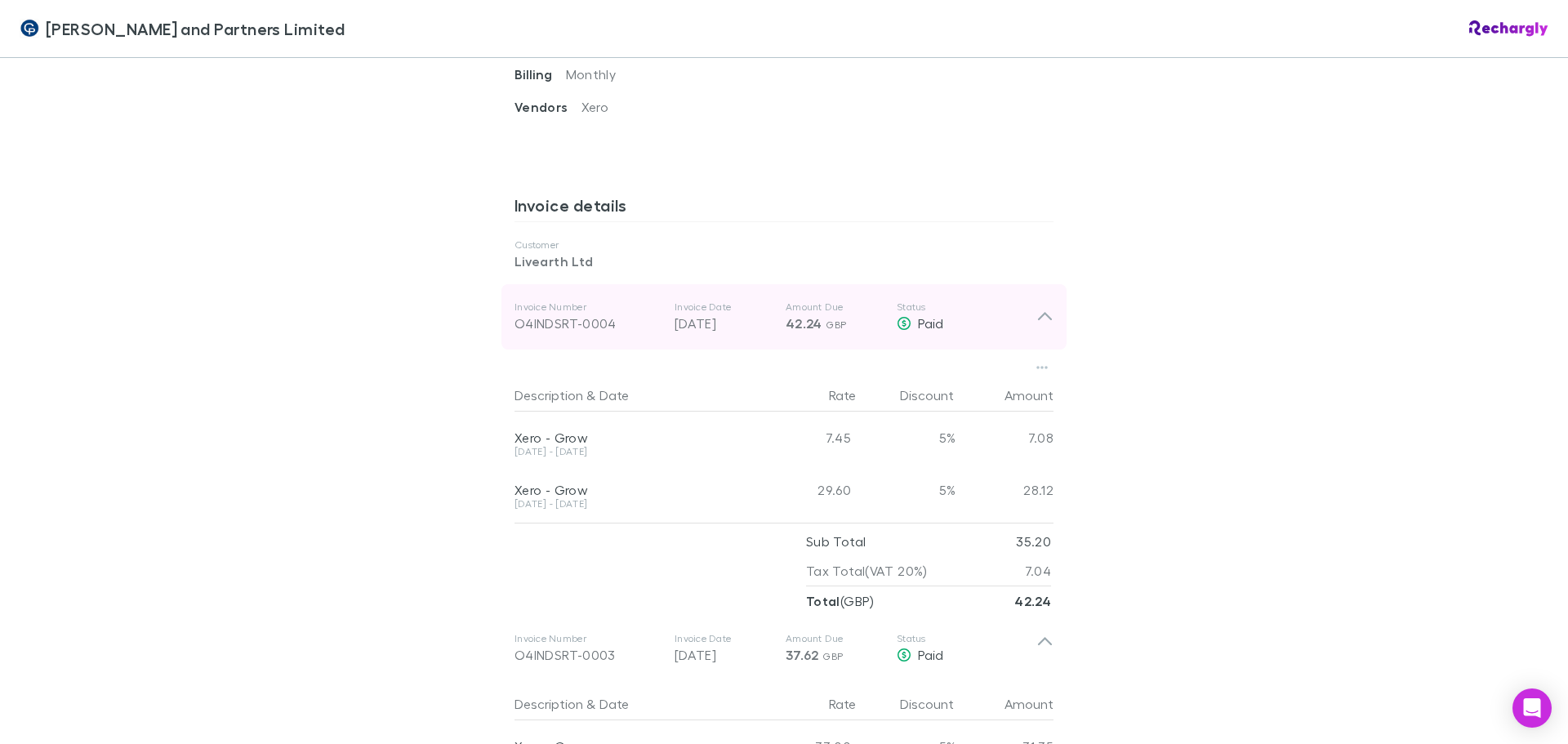
click at [1046, 312] on icon at bounding box center [1045, 316] width 17 height 20
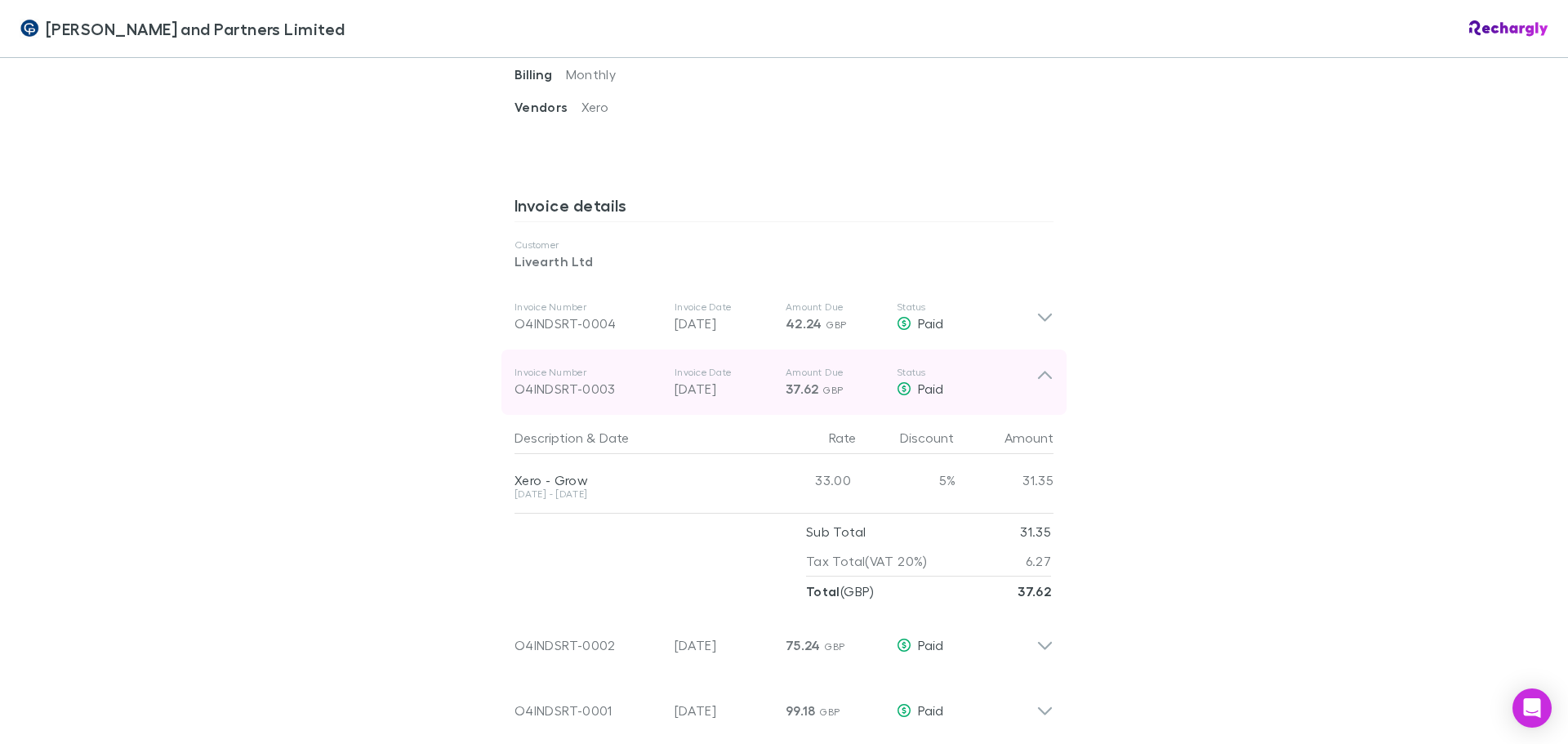
click at [1036, 374] on icon at bounding box center [1045, 382] width 17 height 33
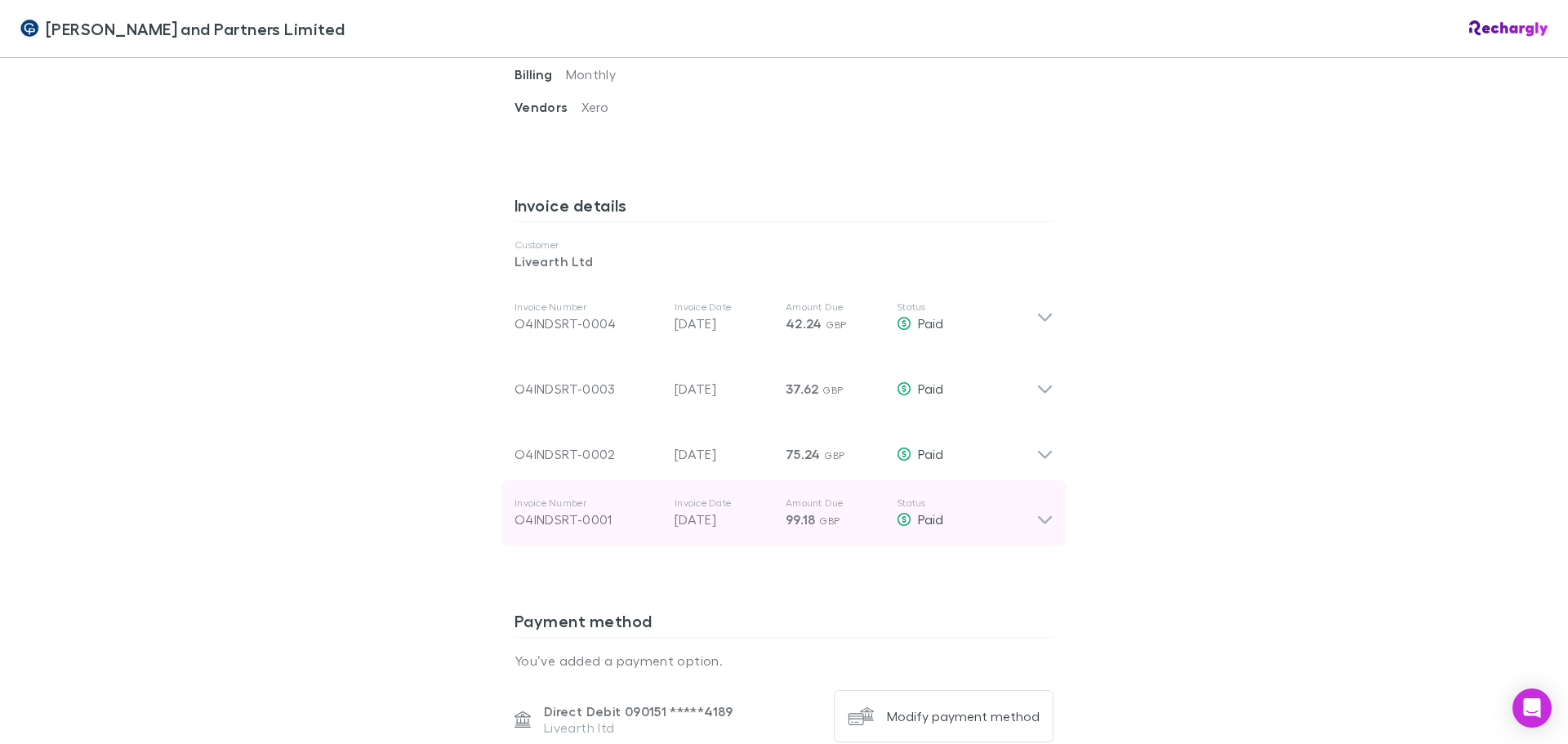
click at [1038, 528] on icon at bounding box center [1045, 512] width 17 height 33
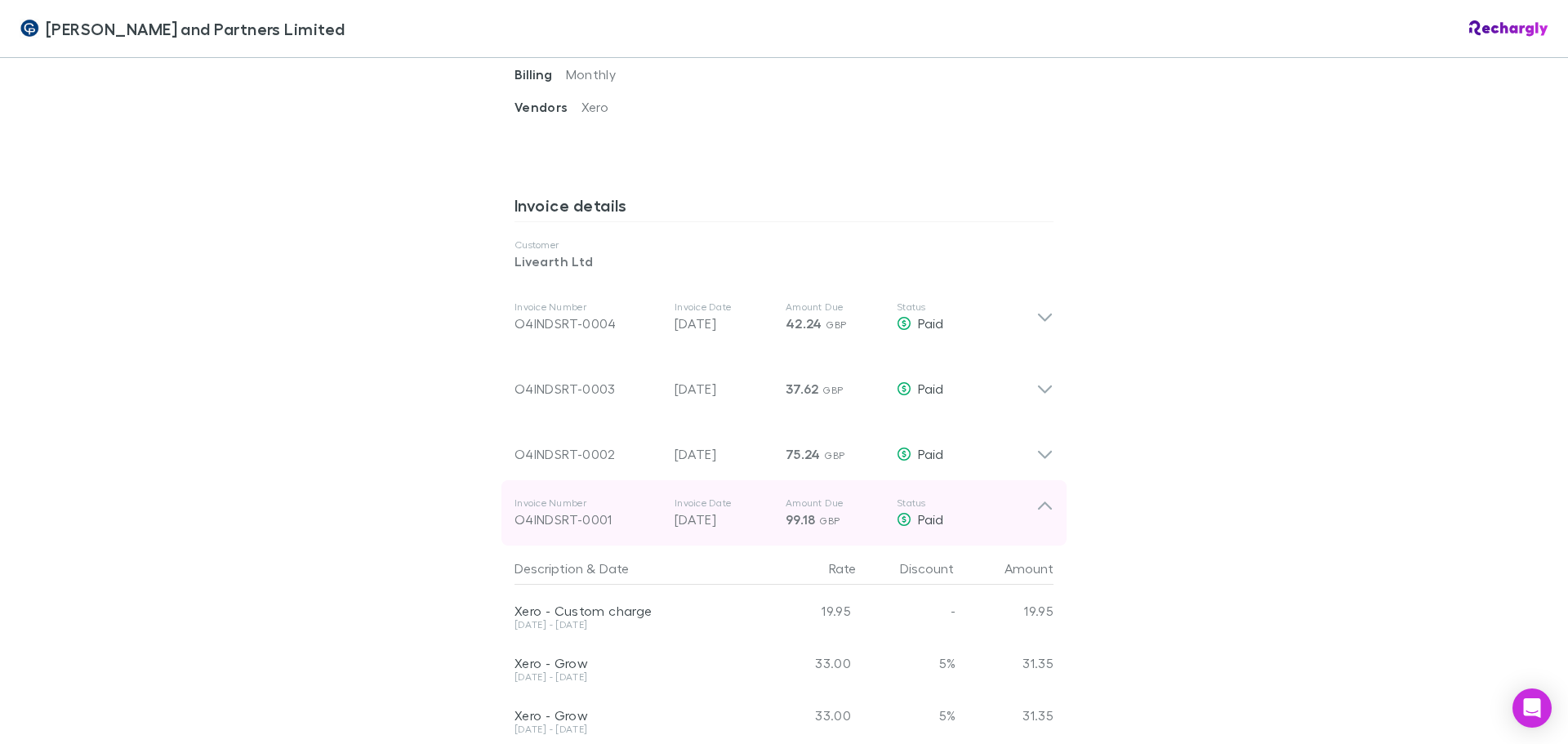
click at [1046, 511] on icon at bounding box center [1045, 512] width 17 height 33
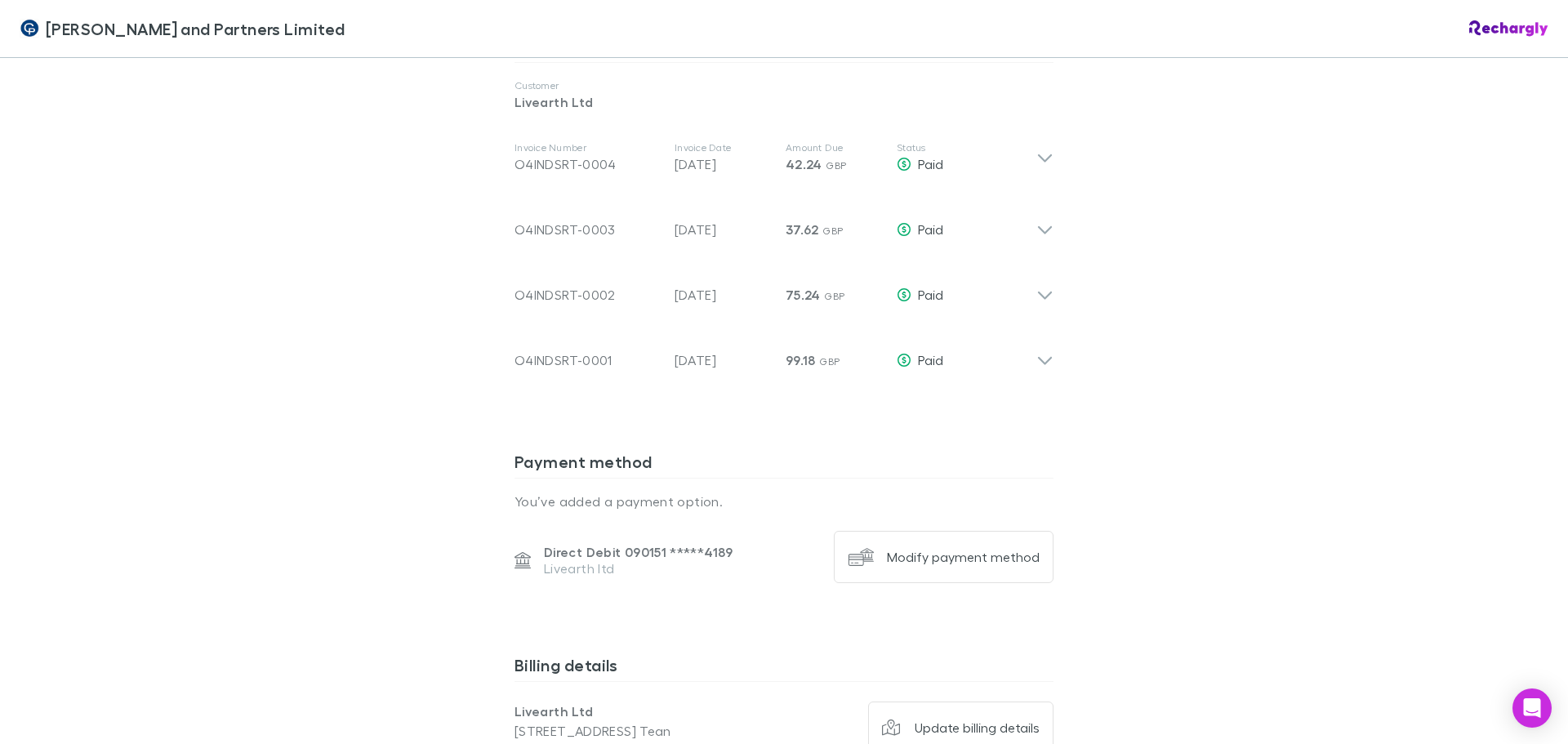
scroll to position [817, 0]
